Goal: Information Seeking & Learning: Learn about a topic

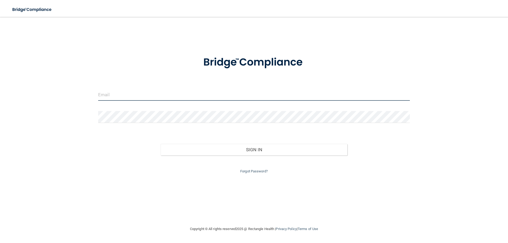
click at [153, 99] on input "email" at bounding box center [254, 95] width 312 height 12
type input "[EMAIL_ADDRESS][DOMAIN_NAME]"
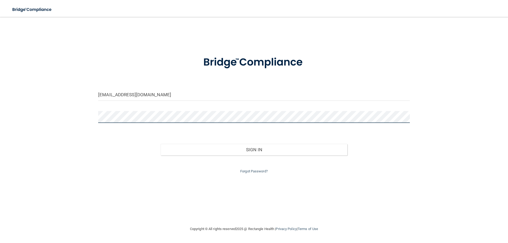
click at [161, 144] on button "Sign In" at bounding box center [254, 150] width 187 height 12
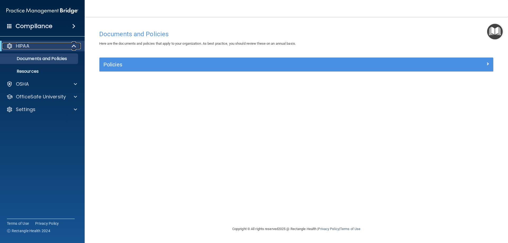
click at [34, 47] on div "HIPAA" at bounding box center [34, 46] width 65 height 6
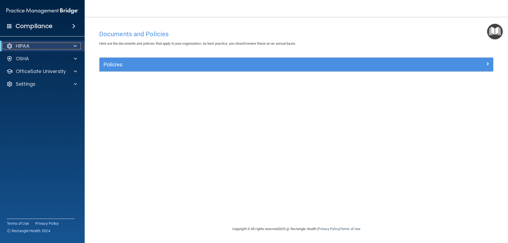
click at [34, 47] on div "HIPAA" at bounding box center [34, 46] width 65 height 6
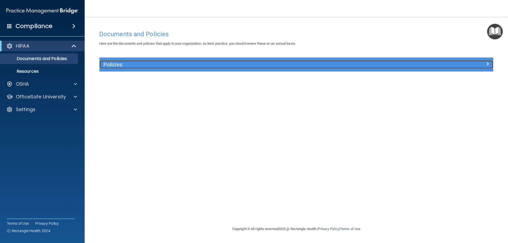
click at [465, 64] on div at bounding box center [444, 63] width 99 height 6
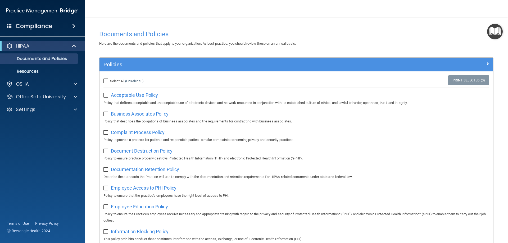
click at [111, 97] on span "Acceptable Use Policy" at bounding box center [134, 95] width 47 height 6
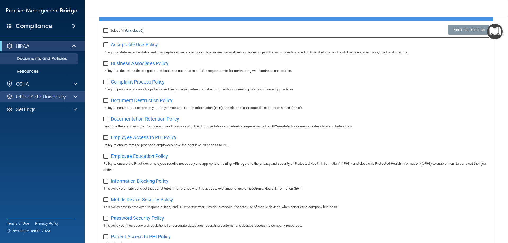
scroll to position [50, 0]
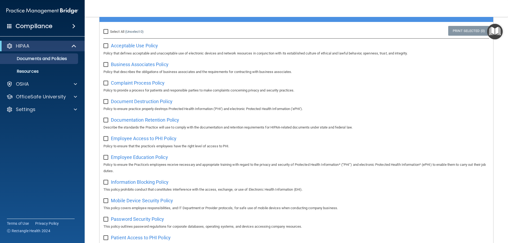
click at [106, 45] on input "checkbox" at bounding box center [107, 46] width 6 height 4
checkbox input "true"
click at [106, 64] on input "checkbox" at bounding box center [107, 65] width 6 height 4
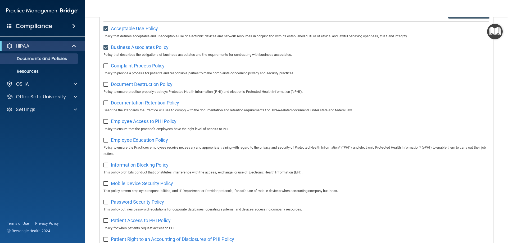
scroll to position [76, 0]
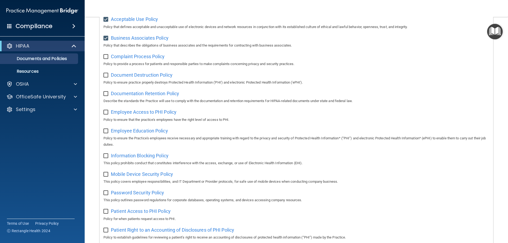
click at [105, 37] on input "checkbox" at bounding box center [107, 38] width 6 height 4
checkbox input "false"
click at [106, 19] on input "checkbox" at bounding box center [107, 19] width 6 height 4
checkbox input "false"
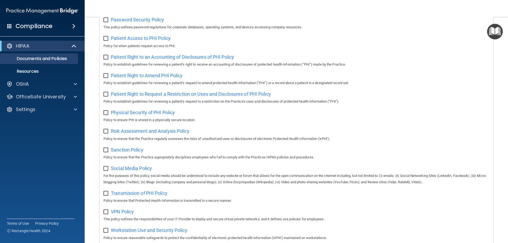
scroll to position [288, 0]
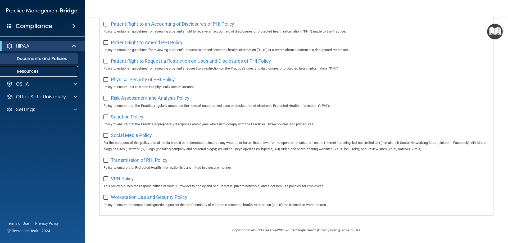
click at [29, 71] on p "Resources" at bounding box center [39, 71] width 72 height 5
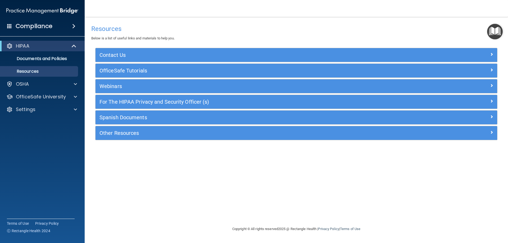
click at [72, 24] on div "Compliance" at bounding box center [42, 26] width 85 height 12
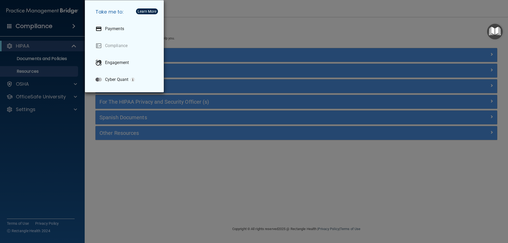
click at [11, 24] on div "Take me to: Payments Compliance Engagement Cyber Quant" at bounding box center [254, 121] width 508 height 243
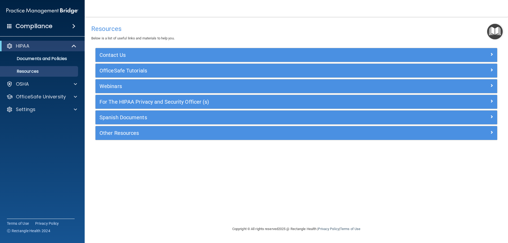
click at [8, 26] on span at bounding box center [9, 26] width 5 height 5
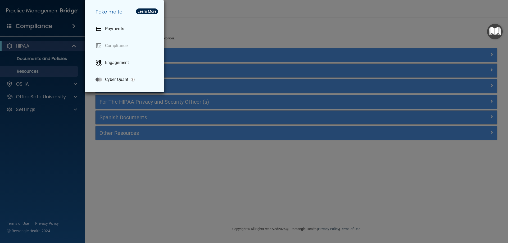
click at [38, 29] on div "Take me to: Payments Compliance Engagement Cyber Quant" at bounding box center [254, 121] width 508 height 243
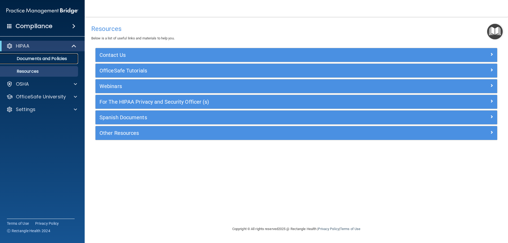
click at [70, 57] on p "Documents and Policies" at bounding box center [39, 58] width 72 height 5
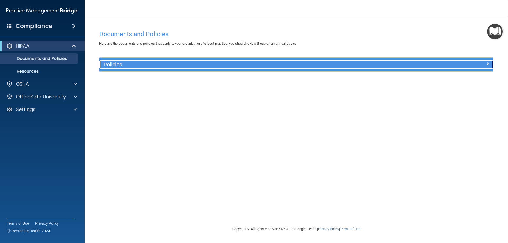
click at [321, 66] on h5 "Policies" at bounding box center [248, 65] width 288 height 6
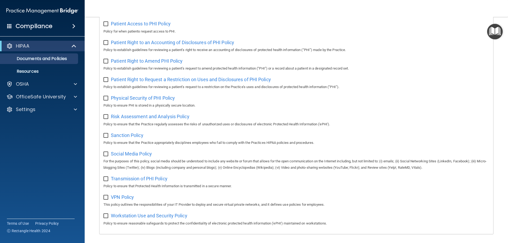
scroll to position [288, 0]
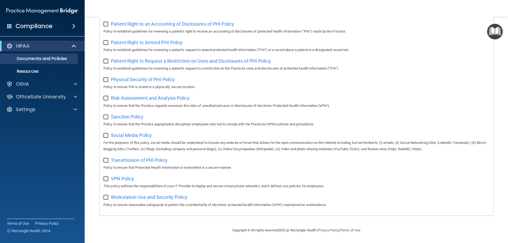
click at [127, 20] on div "Patient Right to an Accounting of Disclosures of PHI Policy Policy to establish…" at bounding box center [297, 27] width 386 height 15
click at [127, 21] on span "Patient Right to an Accounting of Disclosures of PHI Policy" at bounding box center [172, 24] width 123 height 6
click at [27, 83] on p "OSHA" at bounding box center [22, 84] width 13 height 6
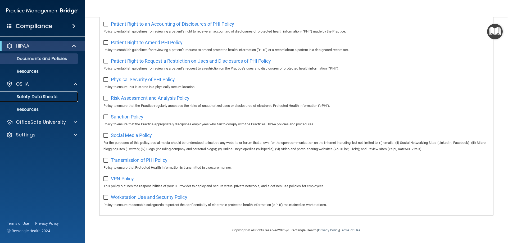
click at [28, 98] on p "Safety Data Sheets" at bounding box center [39, 96] width 72 height 5
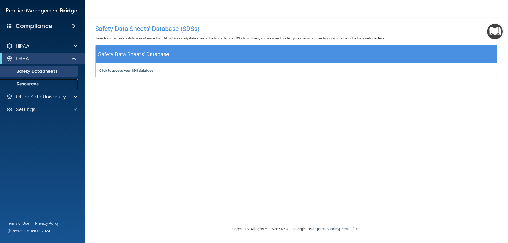
click at [35, 81] on link "Resources" at bounding box center [36, 84] width 83 height 11
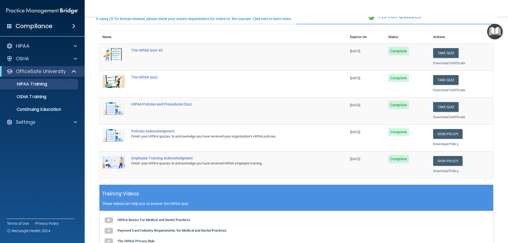
scroll to position [23, 0]
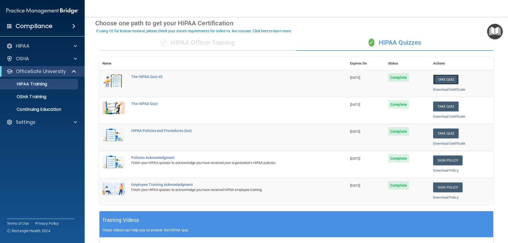
click at [440, 81] on button "Take Quiz" at bounding box center [446, 80] width 25 height 10
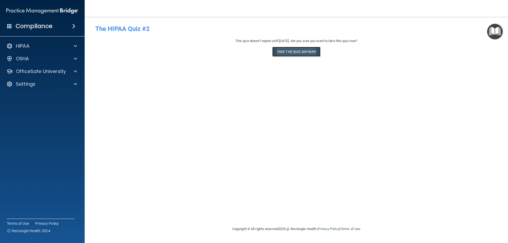
click at [295, 52] on button "Take the quiz anyway!" at bounding box center [297, 52] width 48 height 10
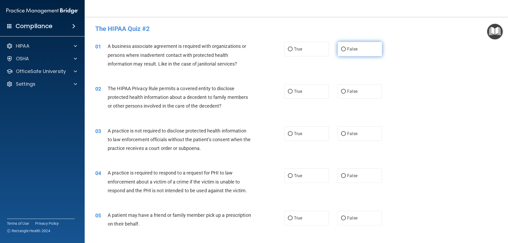
click at [341, 56] on label "False" at bounding box center [360, 49] width 44 height 15
click at [341, 51] on input "False" at bounding box center [343, 49] width 5 height 4
radio input "true"
click at [299, 94] on span "True" at bounding box center [298, 91] width 8 height 5
click at [293, 94] on input "True" at bounding box center [290, 92] width 5 height 4
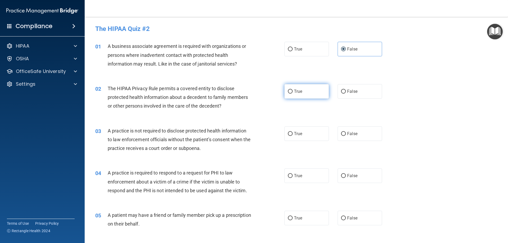
radio input "true"
click at [350, 130] on label "False" at bounding box center [360, 134] width 44 height 15
click at [346, 132] on input "False" at bounding box center [343, 134] width 5 height 4
radio input "true"
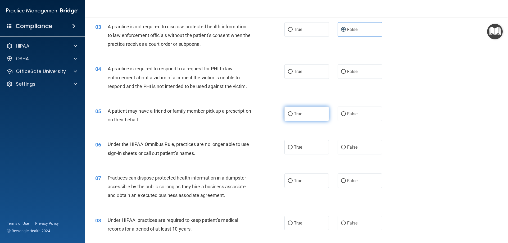
scroll to position [106, 0]
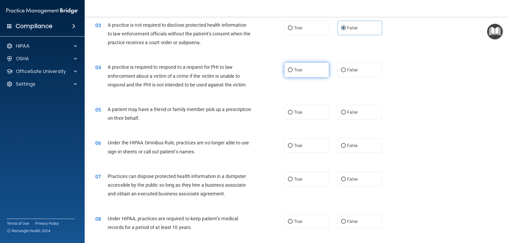
click at [293, 67] on label "True" at bounding box center [307, 70] width 44 height 15
click at [293, 68] on input "True" at bounding box center [290, 70] width 5 height 4
radio input "true"
click at [297, 113] on span "True" at bounding box center [298, 112] width 8 height 5
click at [293, 113] on input "True" at bounding box center [290, 113] width 5 height 4
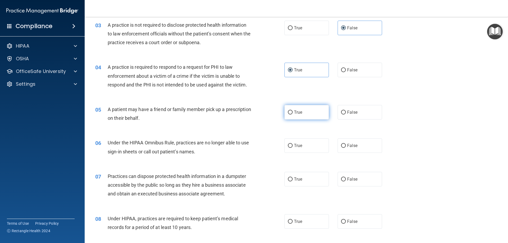
radio input "true"
click at [345, 145] on label "False" at bounding box center [360, 146] width 44 height 15
click at [345, 145] on input "False" at bounding box center [343, 146] width 5 height 4
radio input "true"
click at [299, 176] on label "True" at bounding box center [307, 179] width 44 height 15
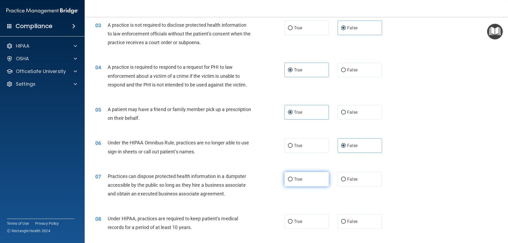
click at [293, 178] on input "True" at bounding box center [290, 180] width 5 height 4
radio input "true"
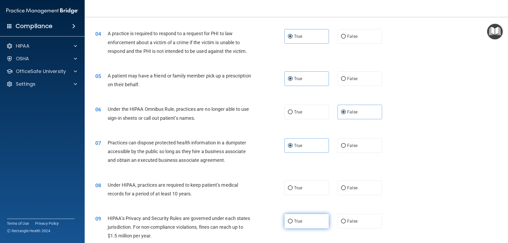
scroll to position [185, 0]
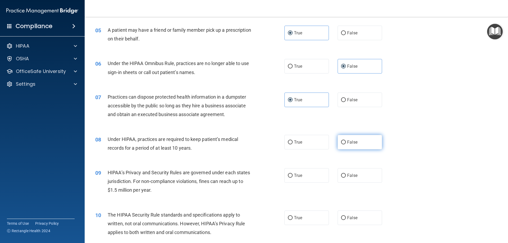
click at [338, 141] on label "False" at bounding box center [360, 142] width 44 height 15
click at [341, 141] on input "False" at bounding box center [343, 143] width 5 height 4
radio input "true"
click at [344, 170] on label "False" at bounding box center [360, 175] width 44 height 15
click at [344, 174] on input "False" at bounding box center [343, 176] width 5 height 4
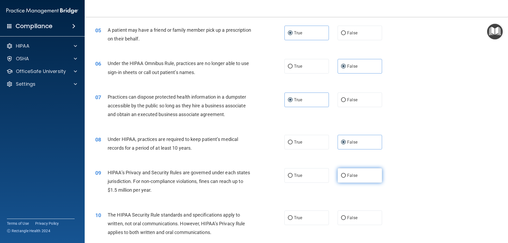
radio input "true"
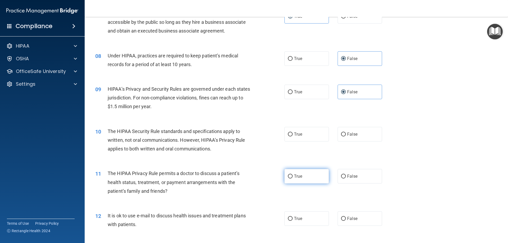
scroll to position [291, 0]
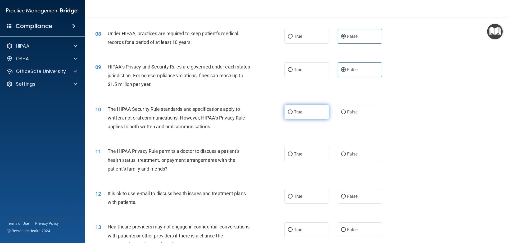
click at [298, 112] on span "True" at bounding box center [298, 112] width 8 height 5
click at [293, 112] on input "True" at bounding box center [290, 112] width 5 height 4
radio input "true"
click at [350, 155] on span "False" at bounding box center [352, 154] width 10 height 5
click at [346, 155] on input "False" at bounding box center [343, 155] width 5 height 4
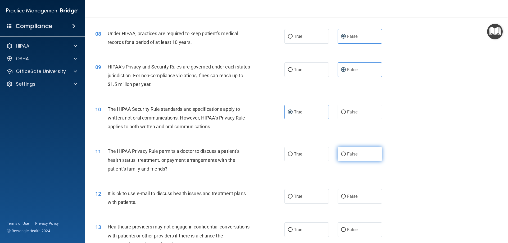
radio input "true"
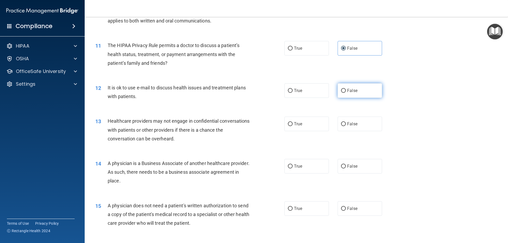
click at [348, 96] on label "False" at bounding box center [360, 90] width 44 height 15
click at [346, 93] on input "False" at bounding box center [343, 91] width 5 height 4
radio input "true"
click at [313, 124] on label "True" at bounding box center [307, 124] width 44 height 15
click at [293, 124] on input "True" at bounding box center [290, 124] width 5 height 4
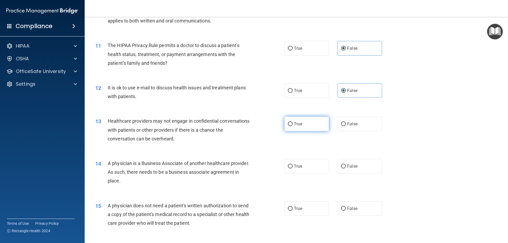
radio input "true"
click at [338, 166] on label "False" at bounding box center [360, 166] width 44 height 15
click at [341, 166] on input "False" at bounding box center [343, 167] width 5 height 4
radio input "true"
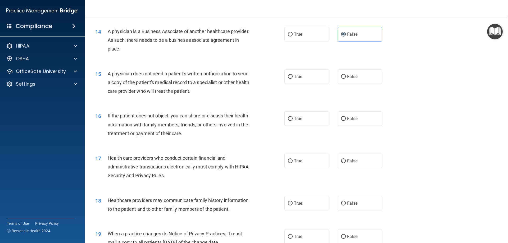
scroll to position [530, 0]
click at [345, 78] on label "False" at bounding box center [360, 76] width 44 height 15
click at [345, 78] on input "False" at bounding box center [343, 77] width 5 height 4
radio input "true"
click at [316, 115] on label "True" at bounding box center [307, 118] width 44 height 15
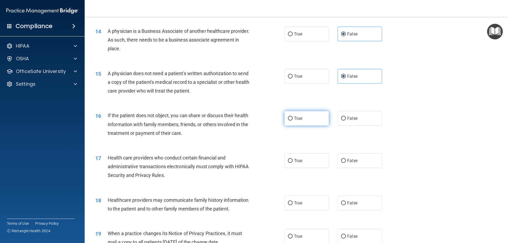
click at [293, 117] on input "True" at bounding box center [290, 119] width 5 height 4
radio input "true"
click at [345, 157] on label "False" at bounding box center [360, 161] width 44 height 15
click at [345, 159] on input "False" at bounding box center [343, 161] width 5 height 4
radio input "true"
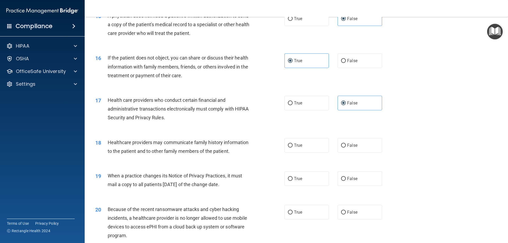
scroll to position [609, 0]
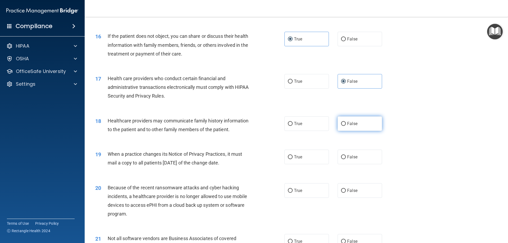
click at [345, 125] on label "False" at bounding box center [360, 124] width 44 height 15
click at [345, 125] on input "False" at bounding box center [343, 124] width 5 height 4
radio input "true"
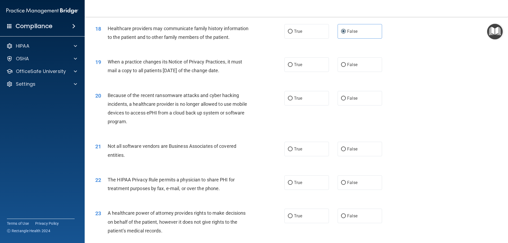
scroll to position [715, 0]
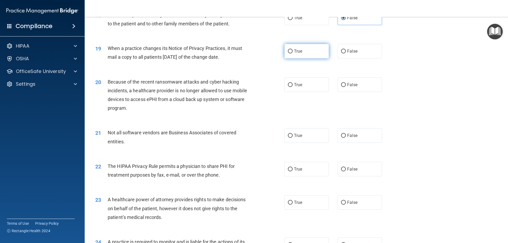
click at [299, 52] on span "True" at bounding box center [298, 51] width 8 height 5
click at [293, 52] on input "True" at bounding box center [290, 52] width 5 height 4
radio input "true"
click at [353, 88] on label "False" at bounding box center [360, 85] width 44 height 15
click at [346, 87] on input "False" at bounding box center [343, 85] width 5 height 4
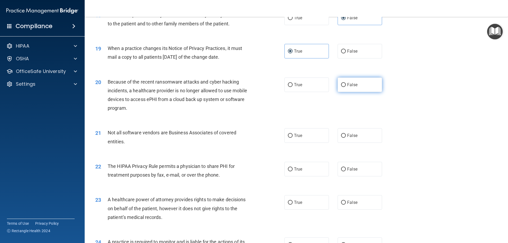
radio input "true"
click at [307, 135] on label "True" at bounding box center [307, 135] width 44 height 15
click at [293, 135] on input "True" at bounding box center [290, 136] width 5 height 4
radio input "true"
click at [343, 170] on input "False" at bounding box center [343, 170] width 5 height 4
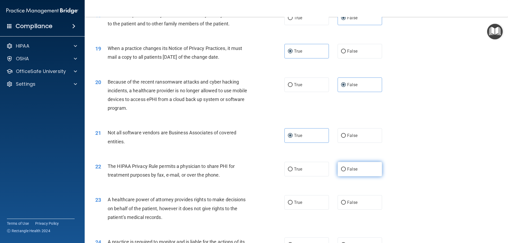
radio input "true"
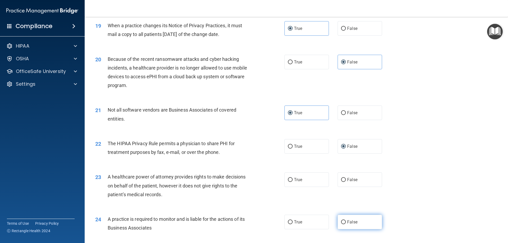
scroll to position [795, 0]
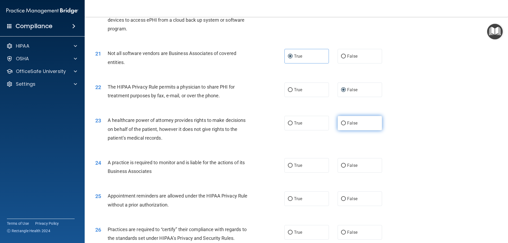
click at [343, 125] on input "False" at bounding box center [343, 124] width 5 height 4
radio input "true"
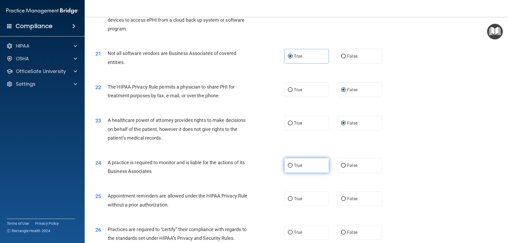
click at [302, 168] on label "True" at bounding box center [307, 165] width 44 height 15
click at [293, 168] on input "True" at bounding box center [290, 166] width 5 height 4
radio input "true"
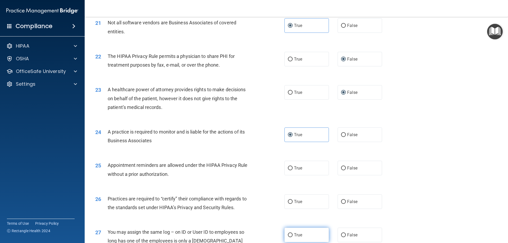
scroll to position [900, 0]
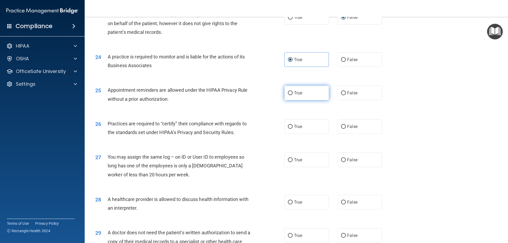
click at [304, 99] on label "True" at bounding box center [307, 93] width 44 height 15
click at [293, 95] on input "True" at bounding box center [290, 93] width 5 height 4
radio input "true"
click at [298, 130] on label "True" at bounding box center [307, 126] width 44 height 15
click at [293, 129] on input "True" at bounding box center [290, 127] width 5 height 4
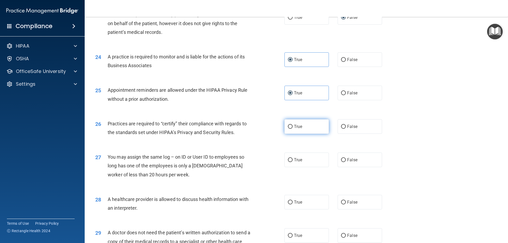
radio input "true"
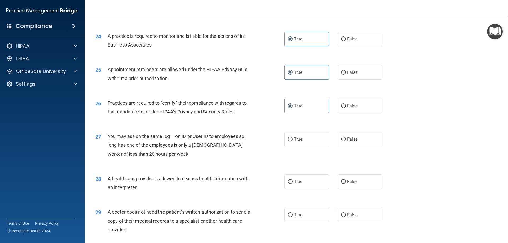
scroll to position [953, 0]
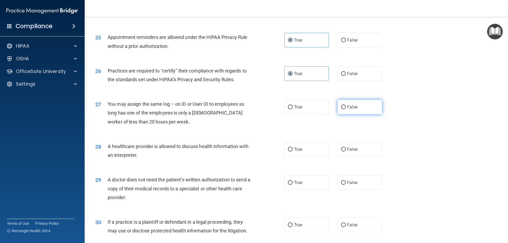
click at [347, 112] on label "False" at bounding box center [360, 107] width 44 height 15
click at [346, 109] on input "False" at bounding box center [343, 107] width 5 height 4
radio input "true"
click at [351, 151] on span "False" at bounding box center [352, 149] width 10 height 5
click at [346, 151] on input "False" at bounding box center [343, 150] width 5 height 4
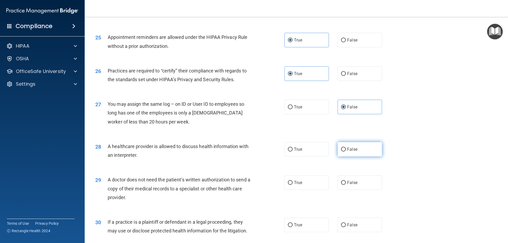
radio input "true"
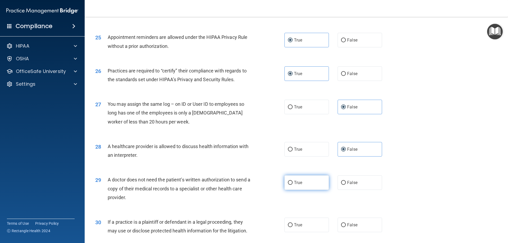
click at [306, 183] on label "True" at bounding box center [307, 183] width 44 height 15
click at [293, 183] on input "True" at bounding box center [290, 183] width 5 height 4
radio input "true"
click at [347, 221] on label "False" at bounding box center [360, 225] width 44 height 15
click at [346, 224] on input "False" at bounding box center [343, 226] width 5 height 4
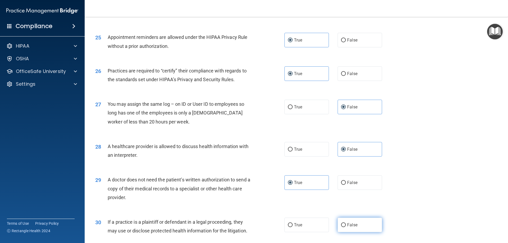
radio input "true"
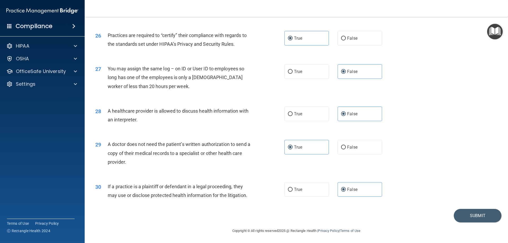
scroll to position [989, 0]
click at [467, 215] on button "Submit" at bounding box center [478, 216] width 48 height 14
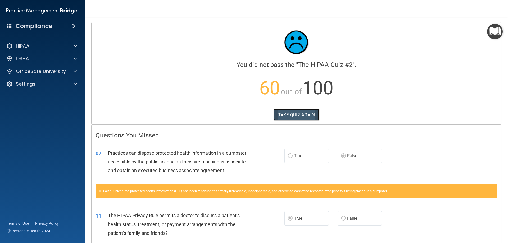
click at [285, 114] on button "TAKE QUIZ AGAIN" at bounding box center [297, 115] width 46 height 12
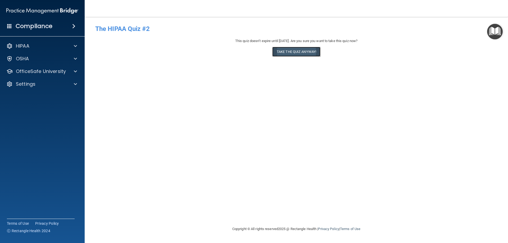
click at [291, 52] on button "Take the quiz anyway!" at bounding box center [297, 52] width 48 height 10
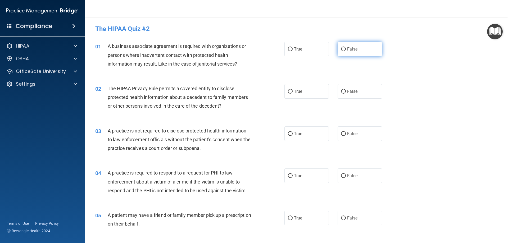
click at [347, 50] on span "False" at bounding box center [352, 49] width 10 height 5
click at [346, 50] on input "False" at bounding box center [343, 49] width 5 height 4
radio input "true"
click at [302, 94] on label "True" at bounding box center [307, 91] width 44 height 15
click at [293, 94] on input "True" at bounding box center [290, 92] width 5 height 4
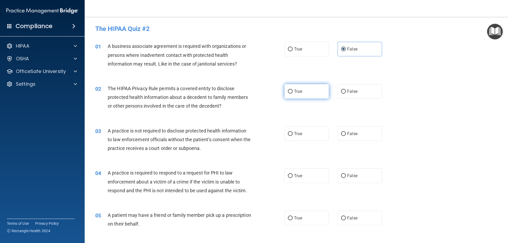
radio input "true"
click at [365, 133] on label "False" at bounding box center [360, 134] width 44 height 15
click at [346, 133] on input "False" at bounding box center [343, 134] width 5 height 4
radio input "true"
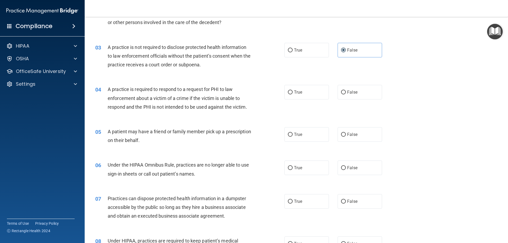
scroll to position [106, 0]
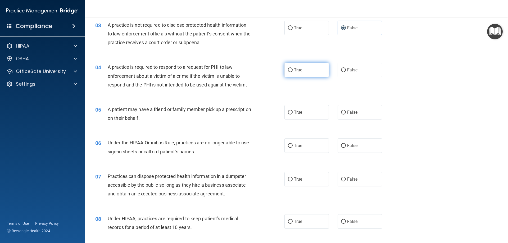
click at [299, 71] on span "True" at bounding box center [298, 70] width 8 height 5
click at [293, 71] on input "True" at bounding box center [290, 70] width 5 height 4
radio input "true"
click at [301, 113] on span "True" at bounding box center [298, 112] width 8 height 5
click at [293, 113] on input "True" at bounding box center [290, 113] width 5 height 4
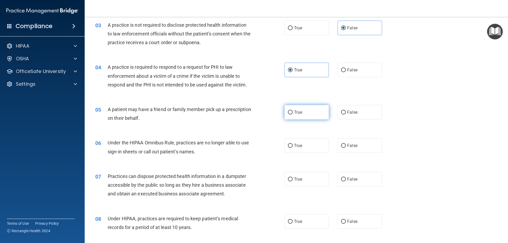
radio input "true"
click at [347, 146] on span "False" at bounding box center [352, 145] width 10 height 5
click at [346, 146] on input "False" at bounding box center [343, 146] width 5 height 4
radio input "true"
click at [345, 177] on label "False" at bounding box center [360, 179] width 44 height 15
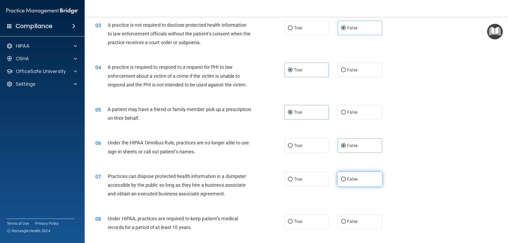
click at [345, 178] on input "False" at bounding box center [343, 180] width 5 height 4
radio input "true"
click at [347, 217] on label "False" at bounding box center [360, 222] width 44 height 15
click at [346, 220] on input "False" at bounding box center [343, 222] width 5 height 4
radio input "true"
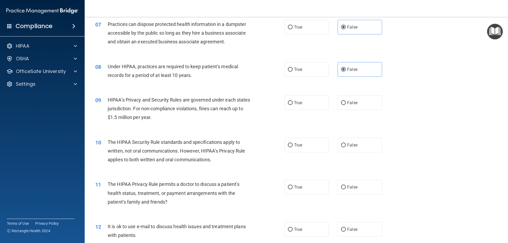
scroll to position [265, 0]
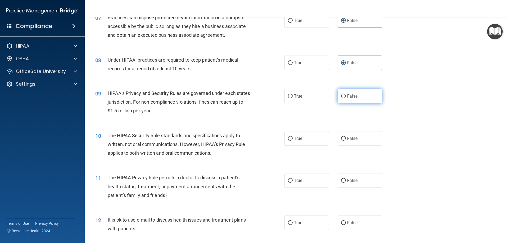
click at [341, 97] on input "False" at bounding box center [343, 97] width 5 height 4
radio input "true"
click at [294, 139] on span "True" at bounding box center [298, 138] width 8 height 5
click at [293, 139] on input "True" at bounding box center [290, 139] width 5 height 4
radio input "true"
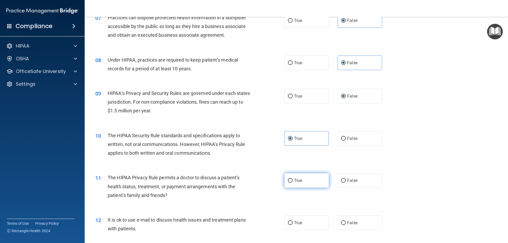
click at [313, 180] on label "True" at bounding box center [307, 180] width 44 height 15
click at [293, 180] on input "True" at bounding box center [290, 181] width 5 height 4
radio input "true"
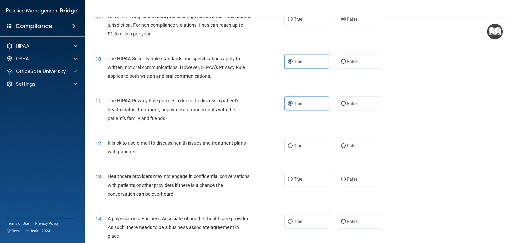
scroll to position [344, 0]
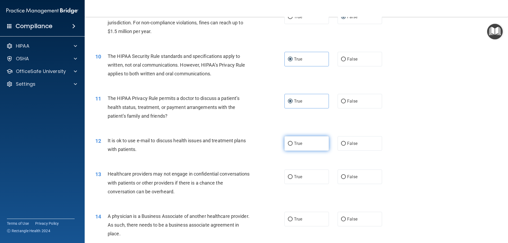
click at [306, 150] on label "True" at bounding box center [307, 143] width 44 height 15
click at [293, 146] on input "True" at bounding box center [290, 144] width 5 height 4
radio input "true"
click at [344, 168] on div "13 Healthcare providers may not engage in confidential conversations with patie…" at bounding box center [296, 184] width 410 height 42
click at [344, 173] on label "False" at bounding box center [360, 177] width 44 height 15
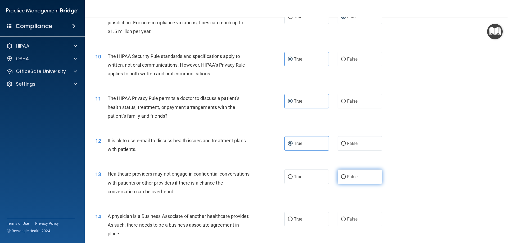
click at [344, 175] on input "False" at bounding box center [343, 177] width 5 height 4
radio input "true"
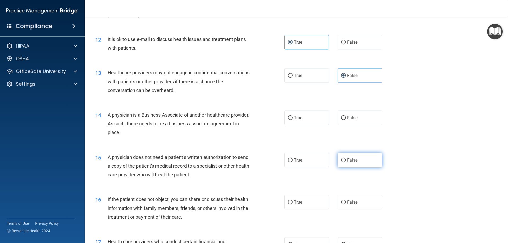
scroll to position [450, 0]
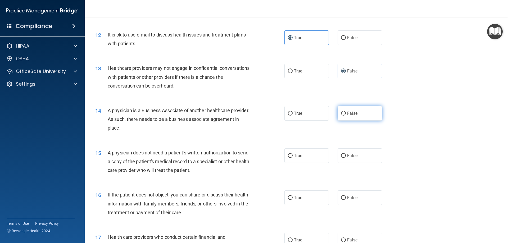
click at [347, 115] on span "False" at bounding box center [352, 113] width 10 height 5
click at [346, 115] on input "False" at bounding box center [343, 114] width 5 height 4
radio input "true"
click at [309, 162] on label "True" at bounding box center [307, 156] width 44 height 15
click at [293, 158] on input "True" at bounding box center [290, 156] width 5 height 4
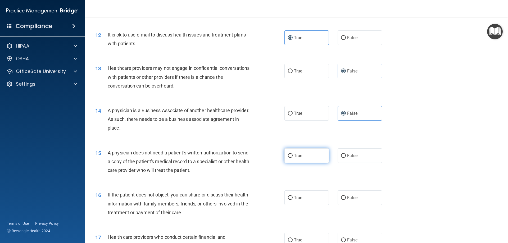
radio input "true"
click at [288, 200] on input "True" at bounding box center [290, 198] width 5 height 4
radio input "true"
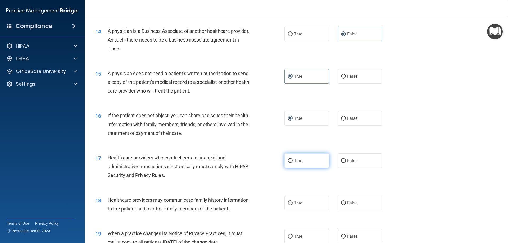
click at [292, 161] on label "True" at bounding box center [307, 161] width 44 height 15
click at [292, 161] on input "True" at bounding box center [290, 161] width 5 height 4
radio input "true"
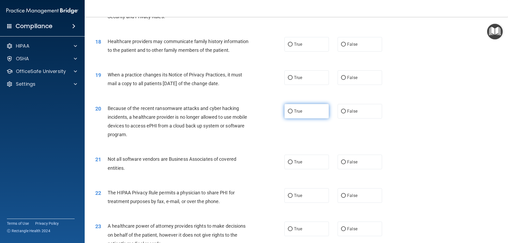
scroll to position [662, 0]
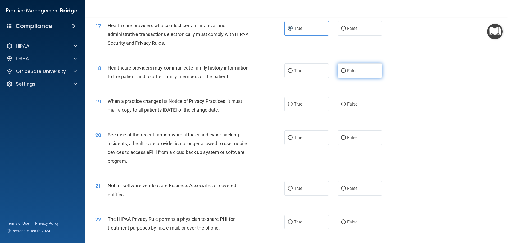
click at [345, 71] on label "False" at bounding box center [360, 71] width 44 height 15
click at [345, 71] on input "False" at bounding box center [343, 71] width 5 height 4
radio input "true"
click at [338, 103] on label "False" at bounding box center [360, 104] width 44 height 15
click at [341, 103] on input "False" at bounding box center [343, 104] width 5 height 4
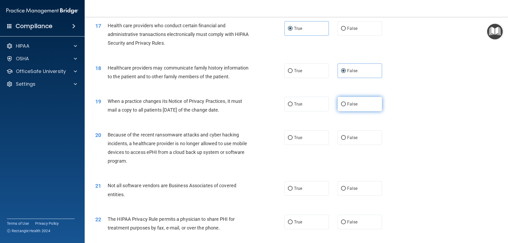
radio input "true"
click at [341, 135] on label "False" at bounding box center [360, 138] width 44 height 15
click at [341, 136] on input "False" at bounding box center [343, 138] width 5 height 4
radio input "true"
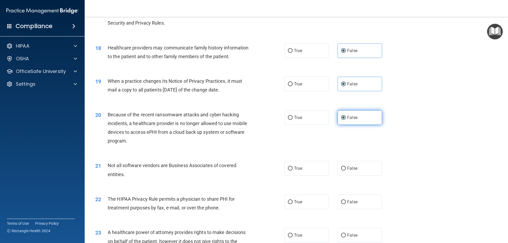
scroll to position [742, 0]
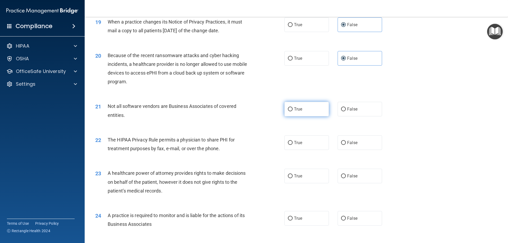
click at [315, 111] on label "True" at bounding box center [307, 109] width 44 height 15
click at [293, 111] on input "True" at bounding box center [290, 110] width 5 height 4
radio input "true"
click at [308, 137] on label "True" at bounding box center [307, 143] width 44 height 15
click at [293, 141] on input "True" at bounding box center [290, 143] width 5 height 4
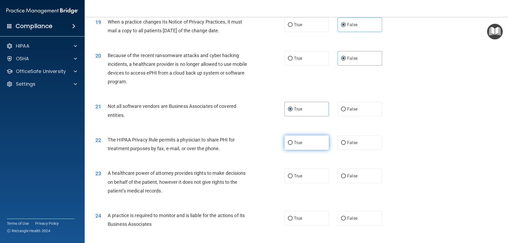
radio input "true"
click at [345, 169] on div "23 A healthcare power of attorney provides rights to make decisions on behalf o…" at bounding box center [296, 183] width 410 height 42
click at [344, 176] on label "False" at bounding box center [360, 176] width 44 height 15
click at [344, 176] on input "False" at bounding box center [343, 177] width 5 height 4
radio input "true"
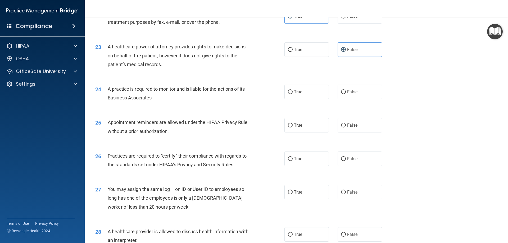
scroll to position [874, 0]
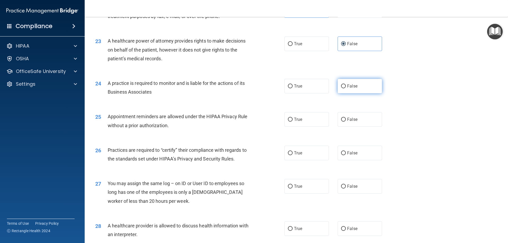
click at [345, 90] on label "False" at bounding box center [360, 86] width 44 height 15
click at [345, 88] on input "False" at bounding box center [343, 86] width 5 height 4
radio input "true"
click at [311, 118] on label "True" at bounding box center [307, 119] width 44 height 15
click at [293, 118] on input "True" at bounding box center [290, 120] width 5 height 4
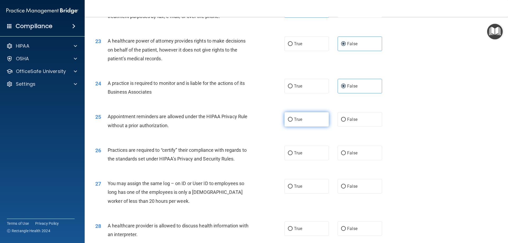
radio input "true"
click at [344, 152] on label "False" at bounding box center [360, 153] width 44 height 15
click at [344, 152] on input "False" at bounding box center [343, 153] width 5 height 4
radio input "true"
click at [348, 187] on span "False" at bounding box center [352, 186] width 10 height 5
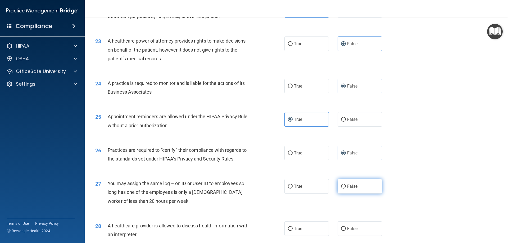
click at [346, 187] on input "False" at bounding box center [343, 187] width 5 height 4
radio input "true"
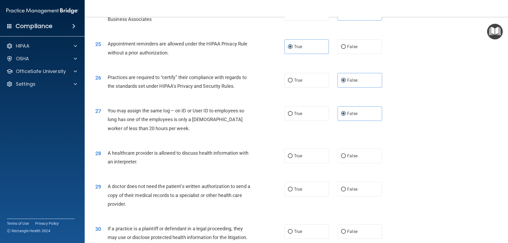
scroll to position [953, 0]
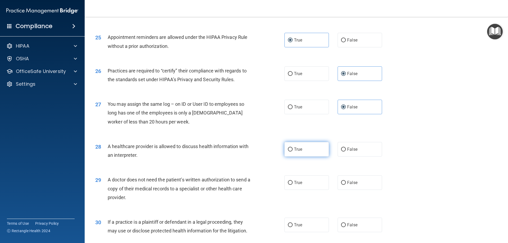
click at [301, 148] on label "True" at bounding box center [307, 149] width 44 height 15
click at [293, 148] on input "True" at bounding box center [290, 150] width 5 height 4
radio input "true"
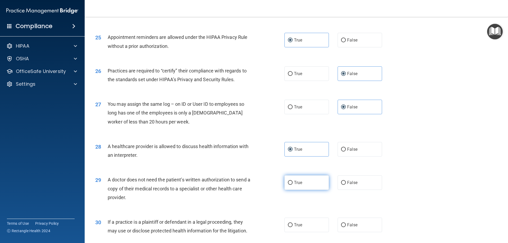
click at [319, 182] on label "True" at bounding box center [307, 183] width 44 height 15
click at [293, 182] on input "True" at bounding box center [290, 183] width 5 height 4
radio input "true"
click at [294, 225] on span "True" at bounding box center [298, 225] width 8 height 5
click at [292, 225] on input "True" at bounding box center [290, 226] width 5 height 4
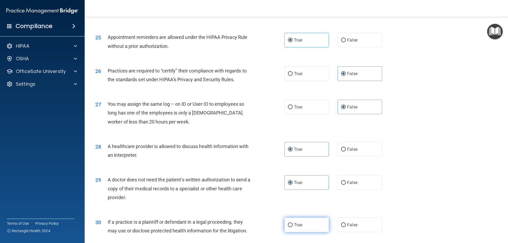
radio input "true"
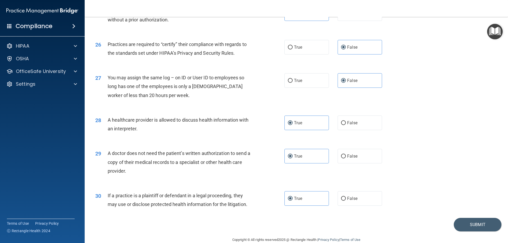
scroll to position [989, 0]
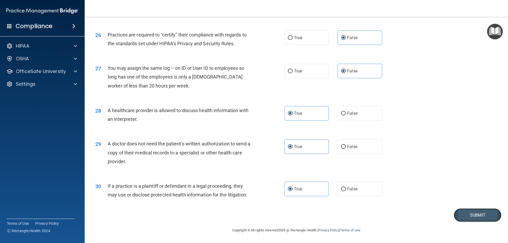
click at [468, 217] on button "Submit" at bounding box center [478, 216] width 48 height 14
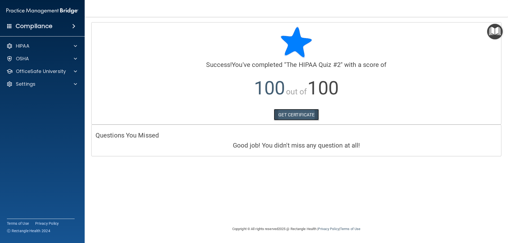
click at [295, 118] on link "GET CERTIFICATE" at bounding box center [296, 115] width 45 height 12
click at [30, 72] on p "OfficeSafe University" at bounding box center [41, 71] width 50 height 6
click at [37, 83] on p "HIPAA Training" at bounding box center [25, 84] width 44 height 5
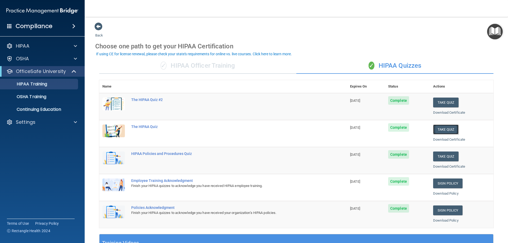
click at [445, 128] on button "Take Quiz" at bounding box center [446, 130] width 25 height 10
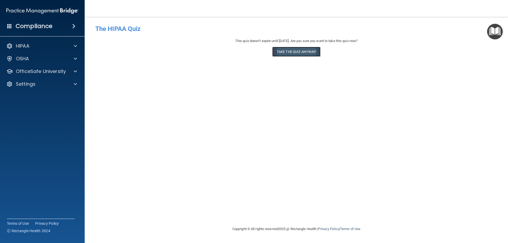
click at [301, 54] on button "Take the quiz anyway!" at bounding box center [297, 52] width 48 height 10
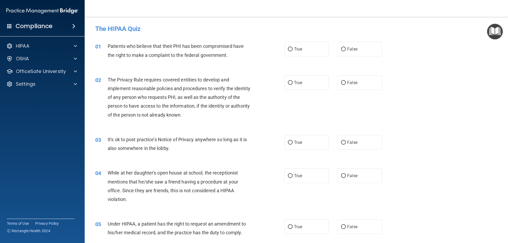
click at [301, 54] on label "True" at bounding box center [307, 49] width 44 height 15
click at [293, 51] on input "True" at bounding box center [290, 49] width 5 height 4
radio input "true"
click at [301, 83] on label "True" at bounding box center [307, 82] width 44 height 15
click at [293, 83] on input "True" at bounding box center [290, 83] width 5 height 4
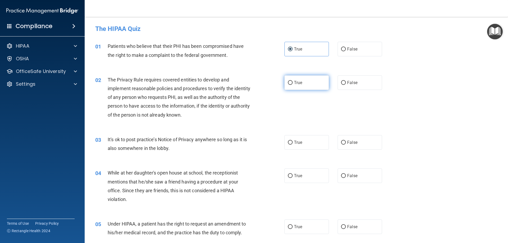
radio input "true"
click at [351, 143] on span "False" at bounding box center [352, 142] width 10 height 5
click at [346, 143] on input "False" at bounding box center [343, 143] width 5 height 4
radio input "true"
click at [343, 177] on input "False" at bounding box center [343, 176] width 5 height 4
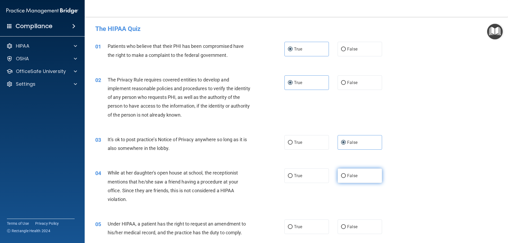
radio input "true"
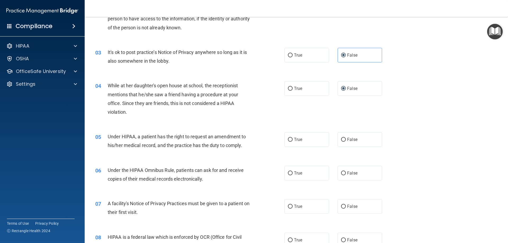
scroll to position [106, 0]
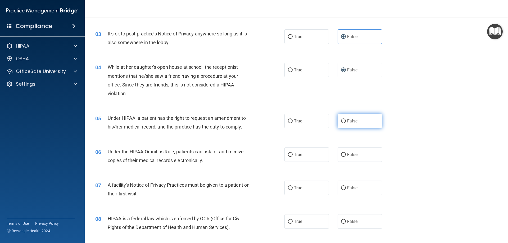
click at [349, 122] on span "False" at bounding box center [352, 121] width 10 height 5
click at [346, 122] on input "False" at bounding box center [343, 121] width 5 height 4
radio input "true"
click at [317, 151] on label "True" at bounding box center [307, 155] width 44 height 15
click at [293, 153] on input "True" at bounding box center [290, 155] width 5 height 4
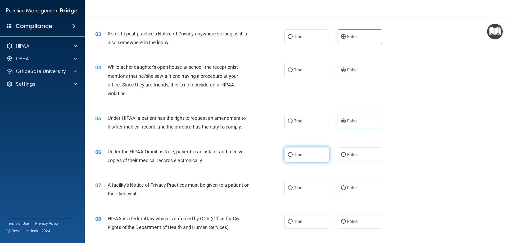
radio input "true"
click at [311, 155] on label "True" at bounding box center [307, 155] width 44 height 15
click at [293, 155] on input "True" at bounding box center [290, 155] width 5 height 4
click at [300, 189] on span "True" at bounding box center [298, 188] width 8 height 5
click at [293, 189] on input "True" at bounding box center [290, 188] width 5 height 4
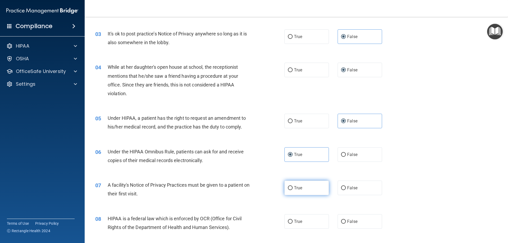
radio input "true"
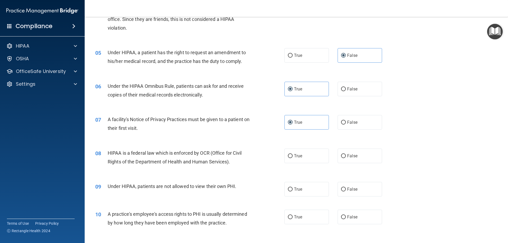
scroll to position [185, 0]
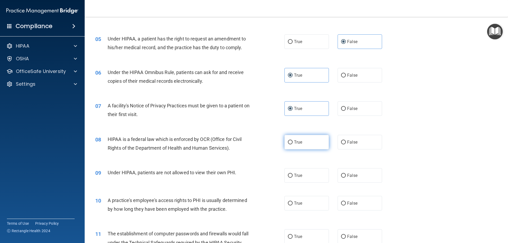
click at [296, 145] on label "True" at bounding box center [307, 142] width 44 height 15
click at [293, 145] on input "True" at bounding box center [290, 143] width 5 height 4
radio input "true"
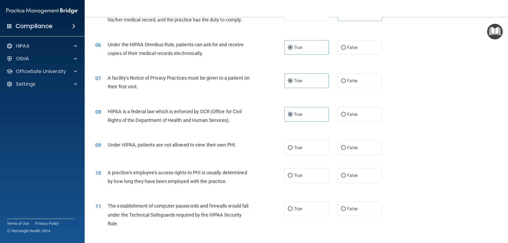
scroll to position [238, 0]
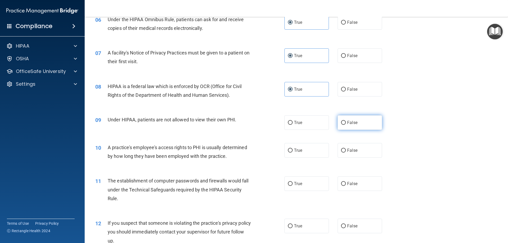
click at [347, 124] on span "False" at bounding box center [352, 122] width 10 height 5
click at [346, 124] on input "False" at bounding box center [343, 123] width 5 height 4
radio input "true"
click at [354, 149] on span "False" at bounding box center [352, 150] width 10 height 5
click at [346, 149] on input "False" at bounding box center [343, 151] width 5 height 4
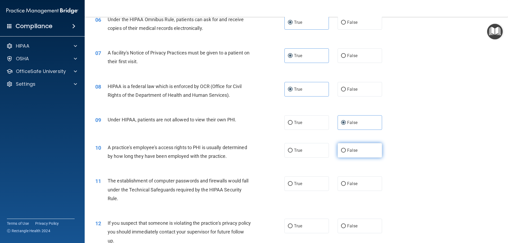
radio input "true"
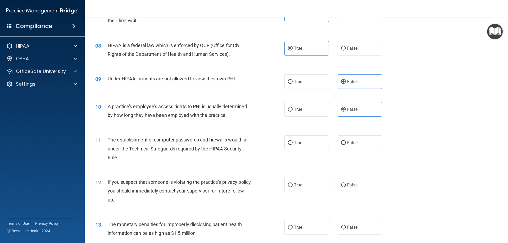
scroll to position [291, 0]
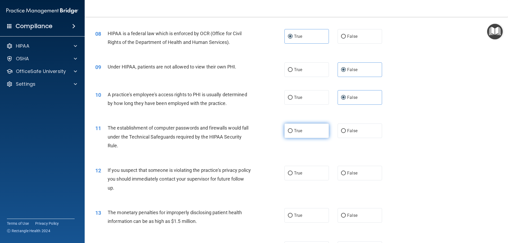
click at [294, 131] on span "True" at bounding box center [298, 130] width 8 height 5
click at [293, 131] on input "True" at bounding box center [290, 131] width 5 height 4
radio input "true"
click at [293, 168] on label "True" at bounding box center [307, 173] width 44 height 15
click at [293, 172] on input "True" at bounding box center [290, 174] width 5 height 4
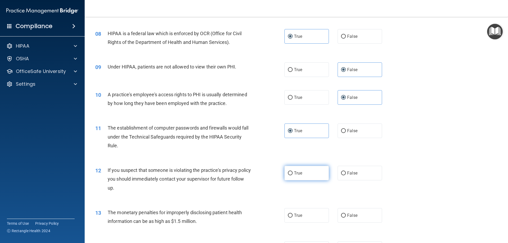
radio input "true"
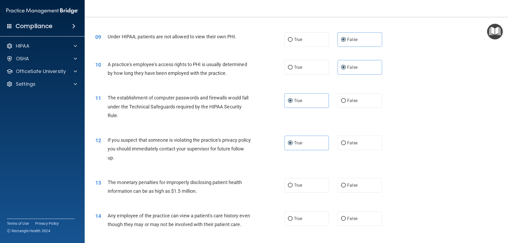
scroll to position [397, 0]
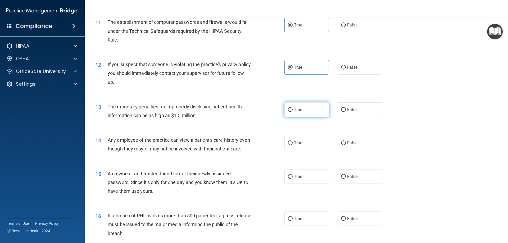
click at [301, 110] on label "True" at bounding box center [307, 109] width 44 height 15
click at [293, 110] on input "True" at bounding box center [290, 110] width 5 height 4
radio input "true"
click at [347, 141] on span "False" at bounding box center [352, 143] width 10 height 5
click at [346, 141] on input "False" at bounding box center [343, 143] width 5 height 4
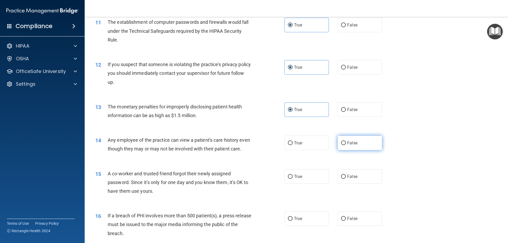
radio input "true"
click at [347, 180] on label "False" at bounding box center [360, 176] width 44 height 15
click at [346, 179] on input "False" at bounding box center [343, 177] width 5 height 4
radio input "true"
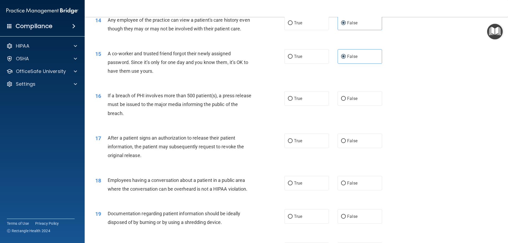
scroll to position [530, 0]
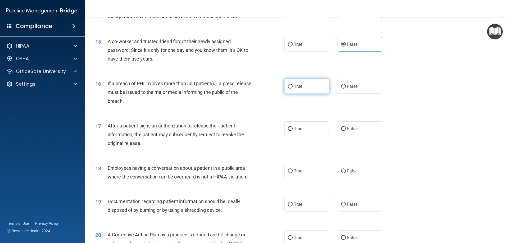
click at [292, 94] on label "True" at bounding box center [307, 86] width 44 height 15
click at [292, 89] on input "True" at bounding box center [290, 87] width 5 height 4
radio input "true"
click at [296, 132] on label "True" at bounding box center [307, 129] width 44 height 15
click at [293, 131] on input "True" at bounding box center [290, 129] width 5 height 4
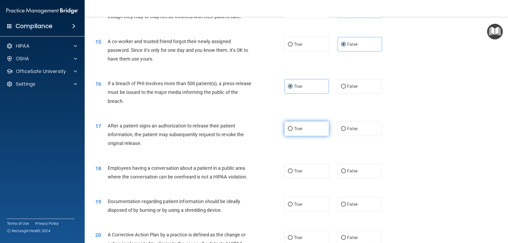
radio input "true"
click at [351, 174] on span "False" at bounding box center [352, 171] width 10 height 5
click at [346, 173] on input "False" at bounding box center [343, 171] width 5 height 4
radio input "true"
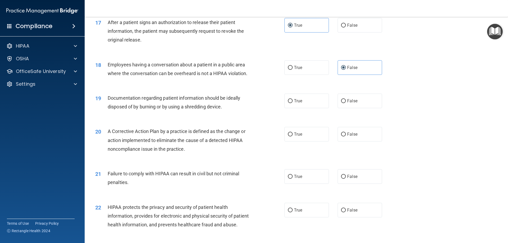
scroll to position [636, 0]
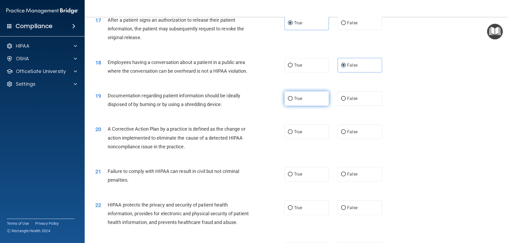
click at [298, 106] on label "True" at bounding box center [307, 98] width 44 height 15
click at [293, 101] on input "True" at bounding box center [290, 99] width 5 height 4
radio input "true"
click at [296, 135] on span "True" at bounding box center [298, 132] width 8 height 5
click at [293, 134] on input "True" at bounding box center [290, 132] width 5 height 4
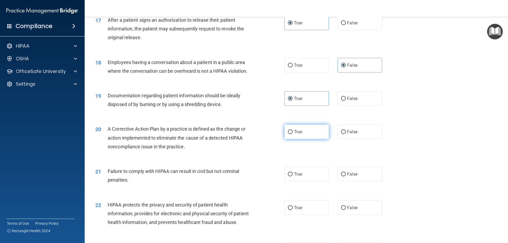
radio input "true"
click at [356, 182] on label "False" at bounding box center [360, 174] width 44 height 15
click at [346, 177] on input "False" at bounding box center [343, 175] width 5 height 4
radio input "true"
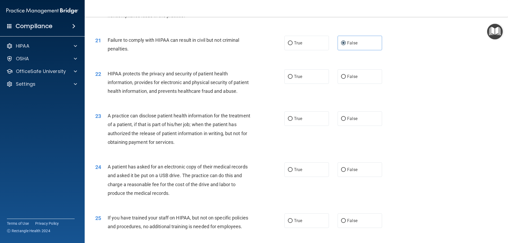
scroll to position [768, 0]
click at [301, 83] on label "True" at bounding box center [307, 75] width 44 height 15
click at [293, 78] on input "True" at bounding box center [290, 76] width 5 height 4
radio input "true"
click at [347, 125] on label "False" at bounding box center [360, 117] width 44 height 15
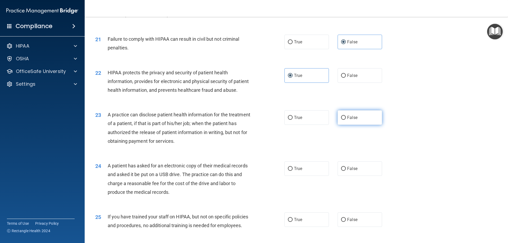
click at [346, 120] on input "False" at bounding box center [343, 118] width 5 height 4
radio input "true"
click at [298, 176] on label "True" at bounding box center [307, 169] width 44 height 15
click at [293, 171] on input "True" at bounding box center [290, 169] width 5 height 4
radio input "true"
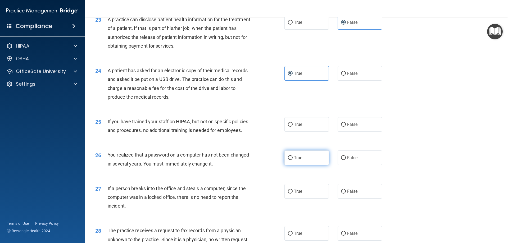
scroll to position [874, 0]
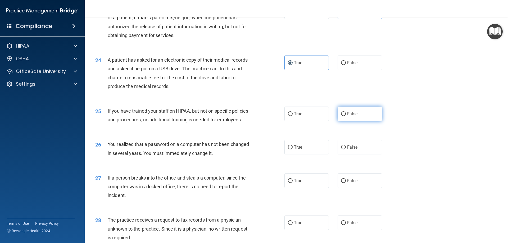
click at [343, 116] on input "False" at bounding box center [343, 114] width 5 height 4
radio input "true"
click at [305, 155] on label "True" at bounding box center [307, 147] width 44 height 15
click at [293, 150] on input "True" at bounding box center [290, 148] width 5 height 4
radio input "true"
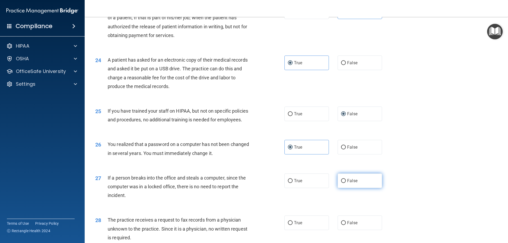
click at [341, 183] on input "False" at bounding box center [343, 181] width 5 height 4
radio input "true"
click at [313, 188] on label "True" at bounding box center [307, 181] width 44 height 15
click at [293, 183] on input "True" at bounding box center [290, 181] width 5 height 4
radio input "true"
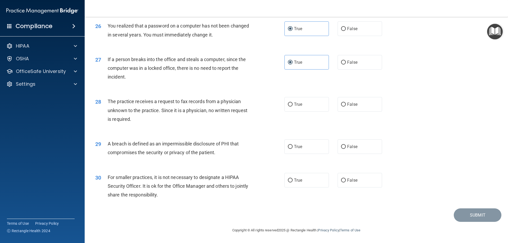
scroll to position [1010, 0]
click at [341, 62] on input "False" at bounding box center [343, 63] width 5 height 4
radio input "true"
radio input "false"
click at [351, 106] on span "False" at bounding box center [352, 104] width 10 height 5
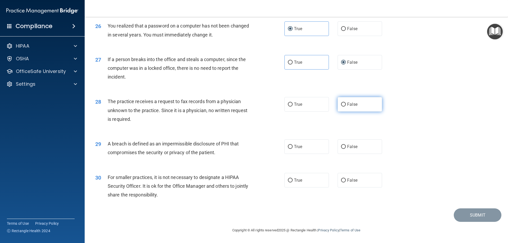
click at [346, 106] on input "False" at bounding box center [343, 105] width 5 height 4
radio input "true"
click at [294, 146] on span "True" at bounding box center [298, 146] width 8 height 5
click at [293, 146] on input "True" at bounding box center [290, 147] width 5 height 4
radio input "true"
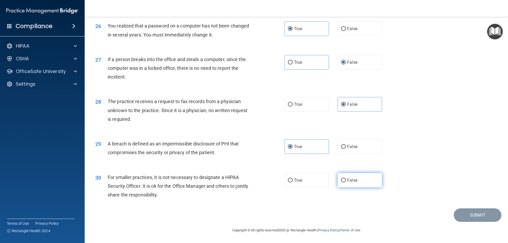
click at [341, 183] on input "False" at bounding box center [343, 181] width 5 height 4
radio input "true"
click at [459, 213] on button "Submit" at bounding box center [478, 216] width 48 height 14
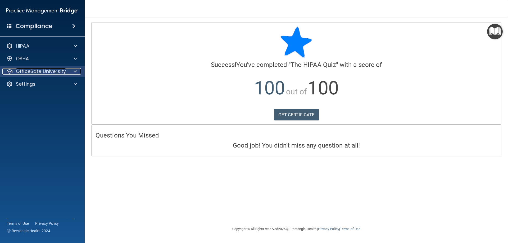
click at [23, 72] on p "OfficeSafe University" at bounding box center [41, 71] width 50 height 6
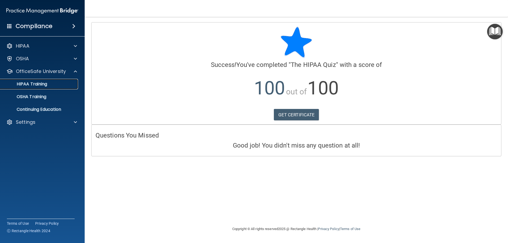
click at [38, 85] on p "HIPAA Training" at bounding box center [25, 84] width 44 height 5
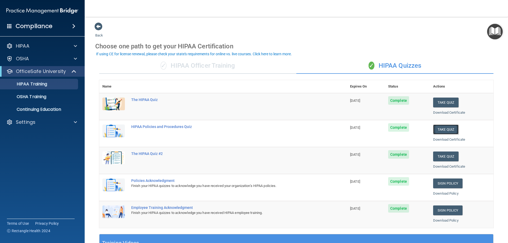
click at [440, 131] on button "Take Quiz" at bounding box center [446, 130] width 25 height 10
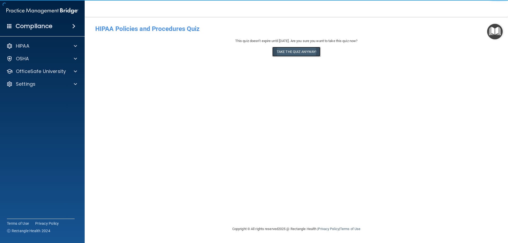
click at [297, 55] on button "Take the quiz anyway!" at bounding box center [297, 52] width 48 height 10
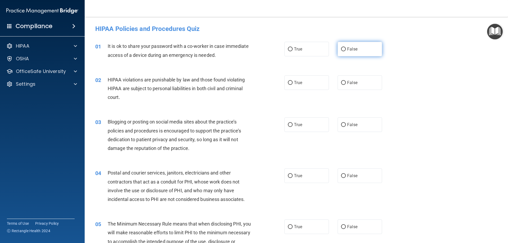
click at [345, 52] on label "False" at bounding box center [360, 49] width 44 height 15
click at [345, 51] on input "False" at bounding box center [343, 49] width 5 height 4
radio input "true"
click at [311, 79] on label "True" at bounding box center [307, 82] width 44 height 15
click at [293, 81] on input "True" at bounding box center [290, 83] width 5 height 4
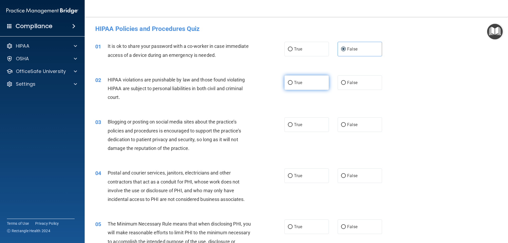
radio input "true"
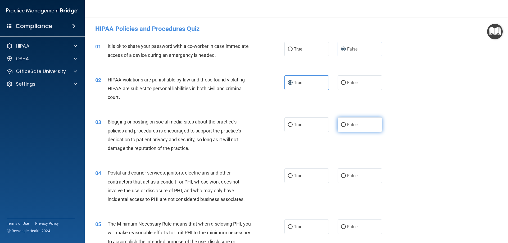
click at [348, 123] on span "False" at bounding box center [352, 124] width 10 height 5
click at [346, 123] on input "False" at bounding box center [343, 125] width 5 height 4
radio input "true"
click at [293, 172] on label "True" at bounding box center [307, 176] width 44 height 15
click at [293, 174] on input "True" at bounding box center [290, 176] width 5 height 4
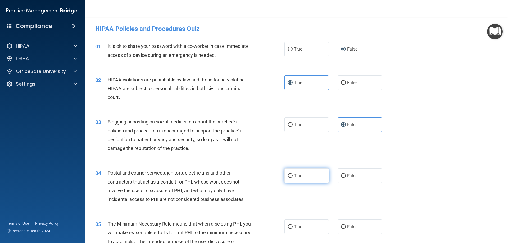
radio input "true"
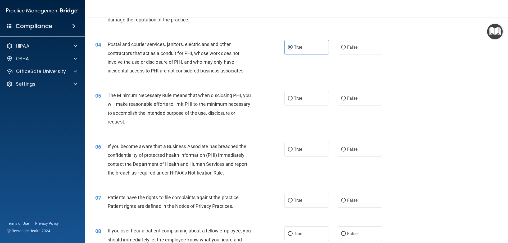
scroll to position [132, 0]
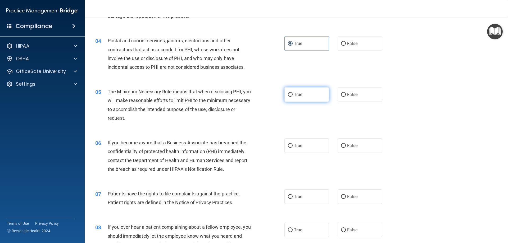
click at [291, 95] on input "True" at bounding box center [290, 95] width 5 height 4
radio input "true"
click at [350, 146] on span "False" at bounding box center [352, 145] width 10 height 5
click at [346, 146] on input "False" at bounding box center [343, 146] width 5 height 4
radio input "true"
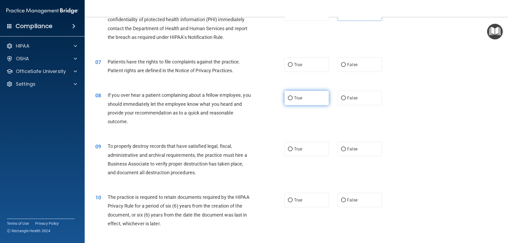
scroll to position [265, 0]
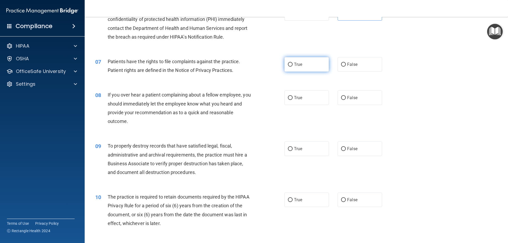
click at [304, 65] on label "True" at bounding box center [307, 64] width 44 height 15
click at [293, 65] on input "True" at bounding box center [290, 65] width 5 height 4
radio input "true"
click at [349, 97] on span "False" at bounding box center [352, 97] width 10 height 5
click at [346, 97] on input "False" at bounding box center [343, 98] width 5 height 4
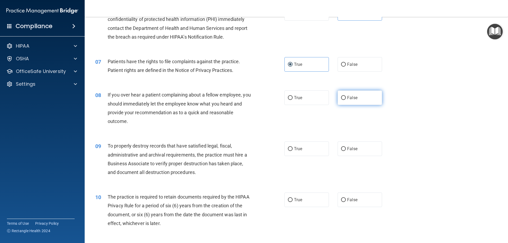
radio input "true"
click at [340, 147] on label "False" at bounding box center [360, 149] width 44 height 15
click at [341, 147] on input "False" at bounding box center [343, 149] width 5 height 4
radio input "true"
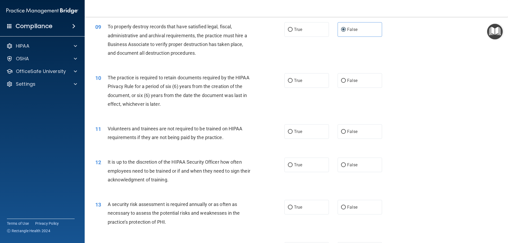
scroll to position [371, 0]
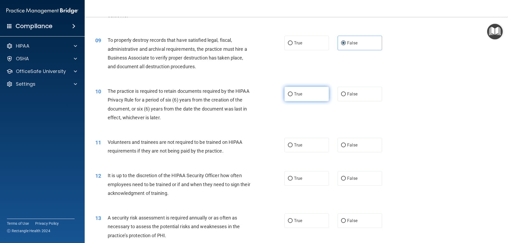
click at [288, 95] on input "True" at bounding box center [290, 94] width 5 height 4
radio input "true"
click at [353, 144] on span "False" at bounding box center [352, 145] width 10 height 5
click at [346, 144] on input "False" at bounding box center [343, 146] width 5 height 4
radio input "true"
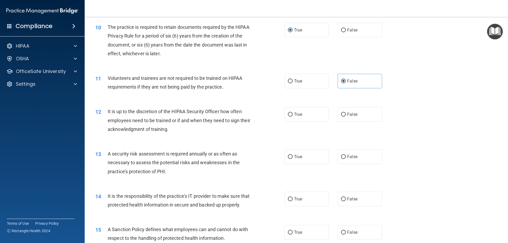
scroll to position [450, 0]
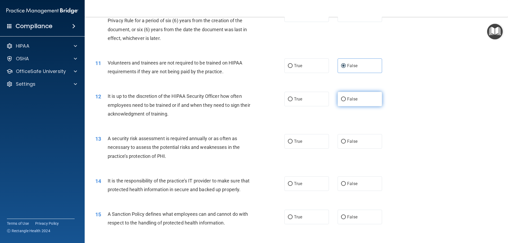
click at [358, 99] on label "False" at bounding box center [360, 99] width 44 height 15
click at [346, 99] on input "False" at bounding box center [343, 99] width 5 height 4
radio input "true"
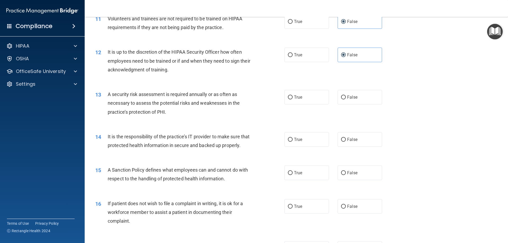
scroll to position [503, 0]
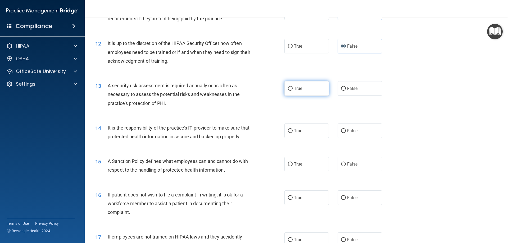
click at [301, 93] on label "True" at bounding box center [307, 88] width 44 height 15
click at [293, 91] on input "True" at bounding box center [290, 89] width 5 height 4
radio input "true"
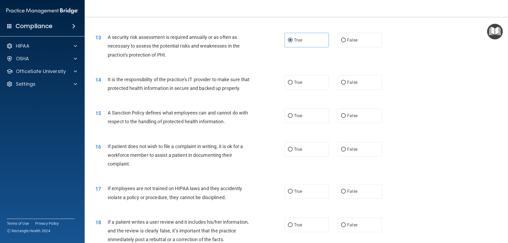
scroll to position [556, 0]
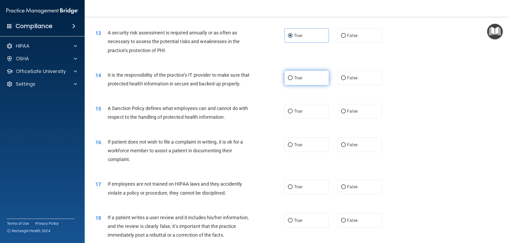
click at [297, 78] on span "True" at bounding box center [298, 77] width 8 height 5
click at [293, 78] on input "True" at bounding box center [290, 78] width 5 height 4
radio input "true"
click at [351, 81] on label "False" at bounding box center [360, 78] width 44 height 15
click at [346, 80] on input "False" at bounding box center [343, 78] width 5 height 4
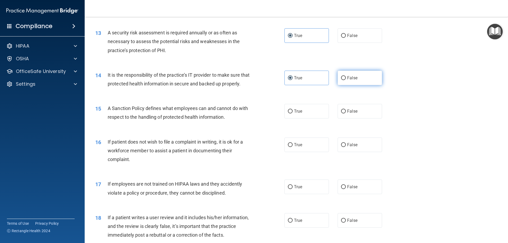
radio input "true"
radio input "false"
click at [341, 119] on label "False" at bounding box center [360, 111] width 44 height 15
click at [341, 114] on input "False" at bounding box center [343, 112] width 5 height 4
radio input "true"
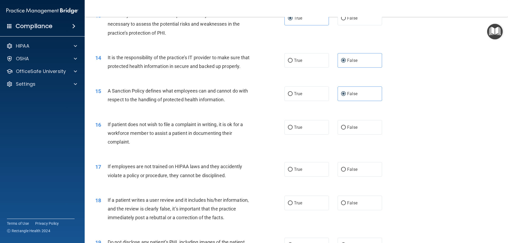
scroll to position [583, 0]
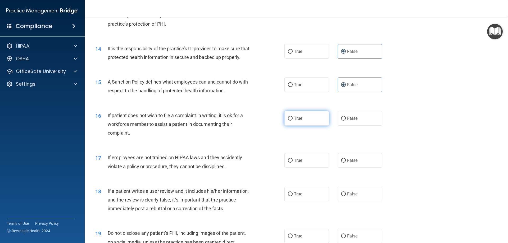
click at [297, 121] on span "True" at bounding box center [298, 118] width 8 height 5
click at [293, 121] on input "True" at bounding box center [290, 119] width 5 height 4
radio input "true"
click at [355, 163] on span "False" at bounding box center [352, 160] width 10 height 5
click at [346, 163] on input "False" at bounding box center [343, 161] width 5 height 4
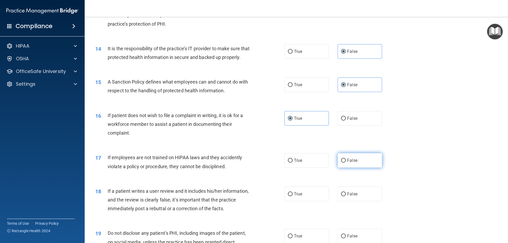
radio input "true"
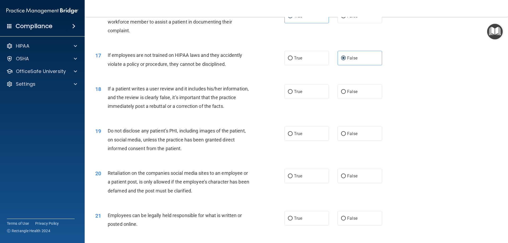
scroll to position [689, 0]
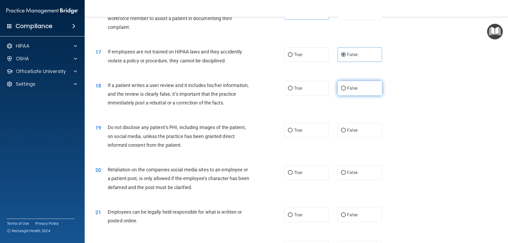
click at [345, 96] on label "False" at bounding box center [360, 88] width 44 height 15
click at [345, 91] on input "False" at bounding box center [343, 89] width 5 height 4
radio input "true"
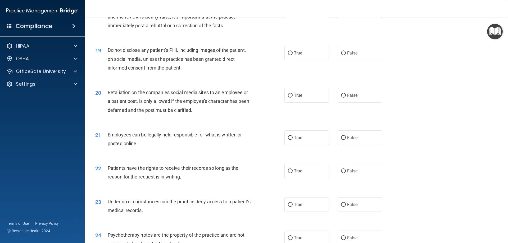
scroll to position [768, 0]
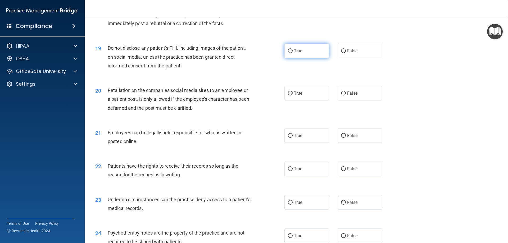
click at [287, 58] on label "True" at bounding box center [307, 51] width 44 height 15
click at [288, 53] on input "True" at bounding box center [290, 51] width 5 height 4
radio input "true"
click at [346, 101] on label "False" at bounding box center [360, 93] width 44 height 15
click at [346, 96] on input "False" at bounding box center [343, 94] width 5 height 4
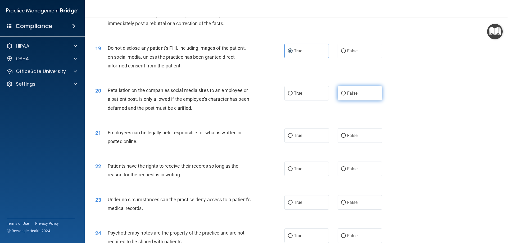
radio input "true"
click at [292, 143] on label "True" at bounding box center [307, 135] width 44 height 15
click at [292, 138] on input "True" at bounding box center [290, 136] width 5 height 4
radio input "true"
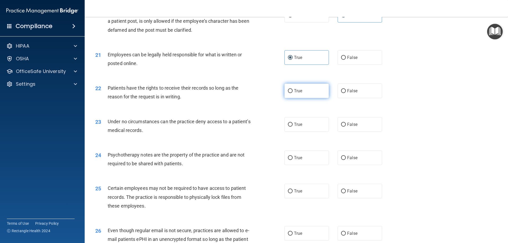
scroll to position [847, 0]
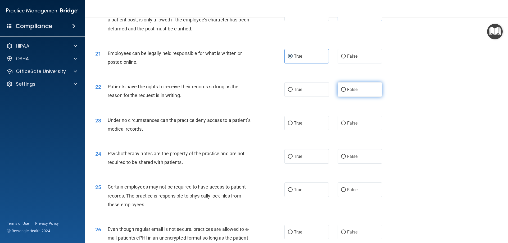
click at [361, 96] on label "False" at bounding box center [360, 89] width 44 height 15
click at [346, 92] on input "False" at bounding box center [343, 90] width 5 height 4
radio input "true"
click at [289, 126] on input "True" at bounding box center [290, 124] width 5 height 4
radio input "true"
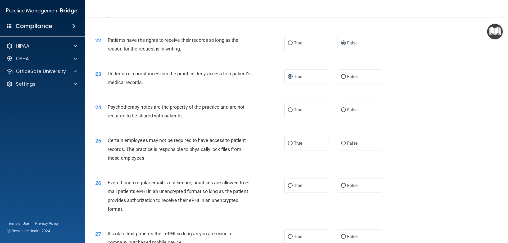
scroll to position [900, 0]
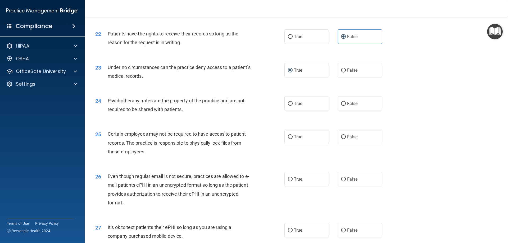
drag, startPoint x: 344, startPoint y: 80, endPoint x: 328, endPoint y: 81, distance: 16.4
click at [344, 78] on label "False" at bounding box center [360, 70] width 44 height 15
click at [344, 73] on input "False" at bounding box center [343, 71] width 5 height 4
radio input "true"
radio input "false"
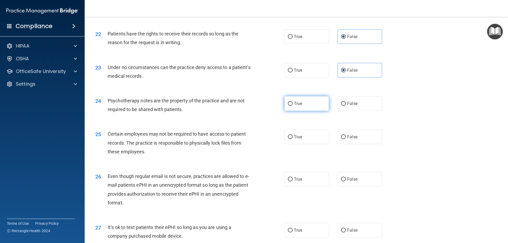
click at [294, 108] on label "True" at bounding box center [307, 103] width 44 height 15
click at [293, 106] on input "True" at bounding box center [290, 104] width 5 height 4
radio input "true"
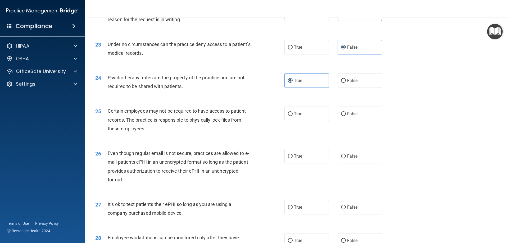
scroll to position [953, 0]
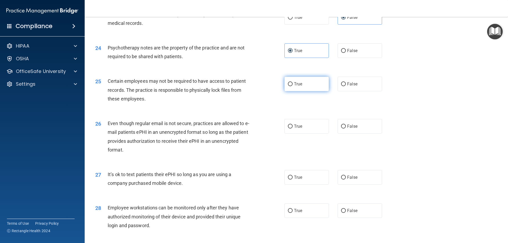
click at [311, 91] on label "True" at bounding box center [307, 84] width 44 height 15
click at [293, 86] on input "True" at bounding box center [290, 84] width 5 height 4
radio input "true"
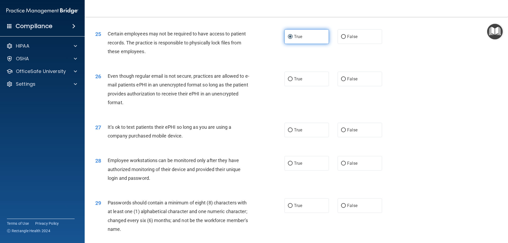
scroll to position [1006, 0]
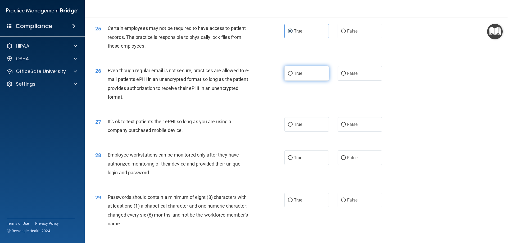
click at [294, 81] on label "True" at bounding box center [307, 73] width 44 height 15
click at [293, 76] on input "True" at bounding box center [290, 74] width 5 height 4
radio input "true"
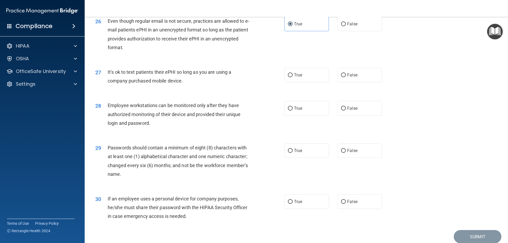
scroll to position [1059, 0]
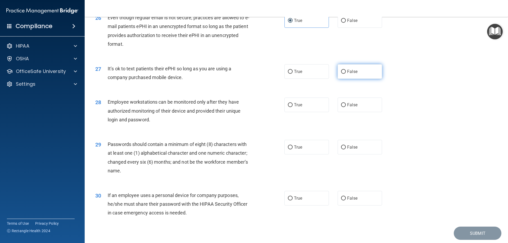
click at [349, 74] on span "False" at bounding box center [352, 71] width 10 height 5
click at [346, 74] on input "False" at bounding box center [343, 72] width 5 height 4
radio input "true"
click at [371, 112] on label "False" at bounding box center [360, 105] width 44 height 15
click at [346, 107] on input "False" at bounding box center [343, 105] width 5 height 4
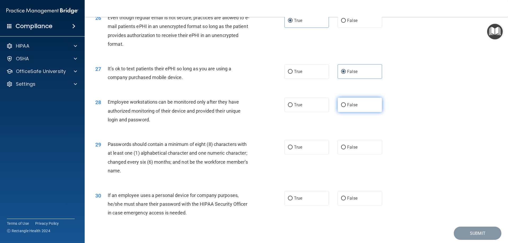
radio input "true"
click at [311, 155] on label "True" at bounding box center [307, 147] width 44 height 15
click at [293, 150] on input "True" at bounding box center [290, 148] width 5 height 4
radio input "true"
click at [345, 203] on label "False" at bounding box center [360, 198] width 44 height 15
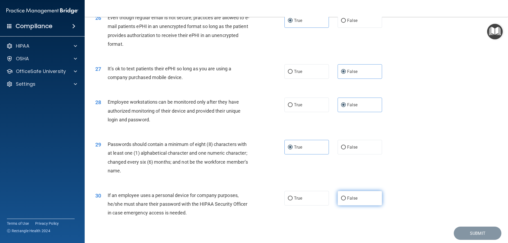
click at [345, 201] on input "False" at bounding box center [343, 199] width 5 height 4
radio input "true"
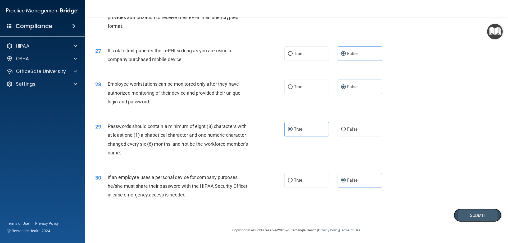
click at [469, 215] on button "Submit" at bounding box center [478, 216] width 48 height 14
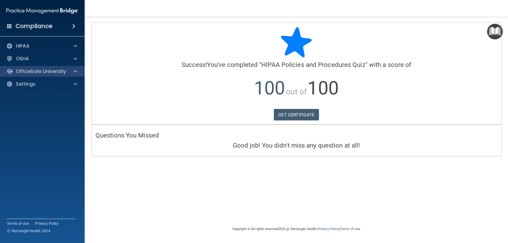
click at [41, 66] on div "OfficeSafe University" at bounding box center [42, 71] width 85 height 11
click at [31, 69] on p "OfficeSafe University" at bounding box center [41, 71] width 50 height 6
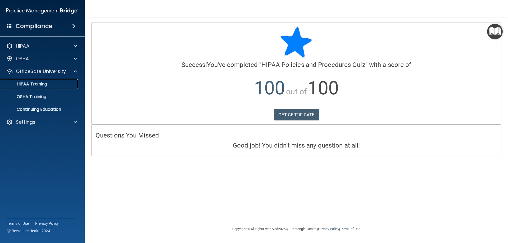
click at [32, 83] on p "HIPAA Training" at bounding box center [25, 84] width 44 height 5
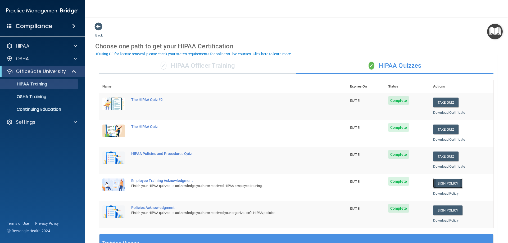
click at [441, 180] on link "Sign Policy" at bounding box center [448, 184] width 29 height 10
click at [438, 211] on link "Sign Policy" at bounding box center [448, 211] width 29 height 10
click at [435, 185] on link "Sign Policy" at bounding box center [448, 184] width 29 height 10
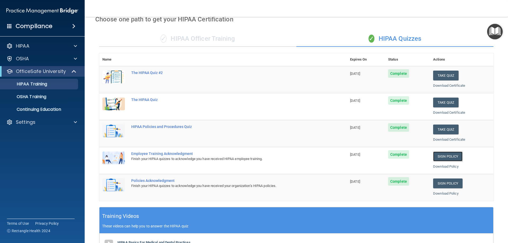
scroll to position [26, 0]
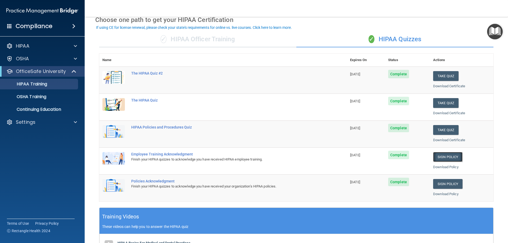
click at [452, 159] on link "Sign Policy" at bounding box center [448, 157] width 29 height 10
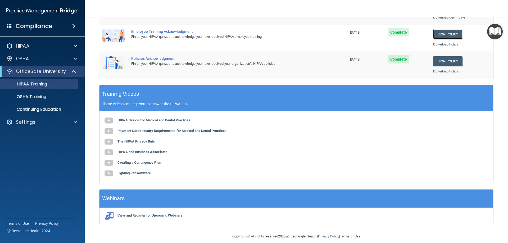
scroll to position [155, 0]
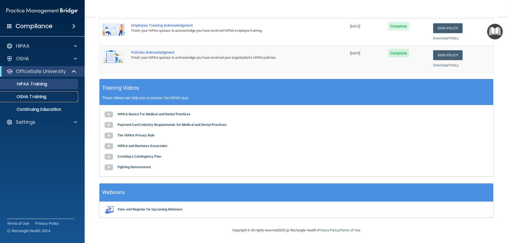
click at [27, 99] on p "OSHA Training" at bounding box center [24, 96] width 43 height 5
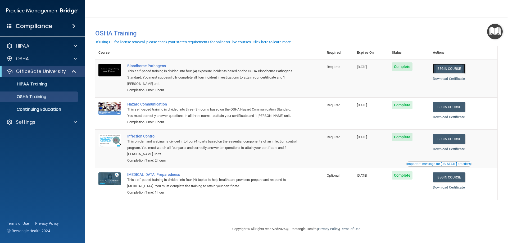
click at [449, 72] on link "Begin Course" at bounding box center [449, 69] width 32 height 10
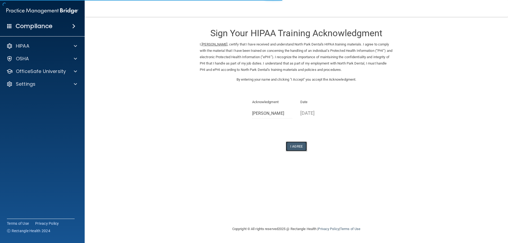
click at [301, 147] on button "I Agree" at bounding box center [296, 147] width 21 height 10
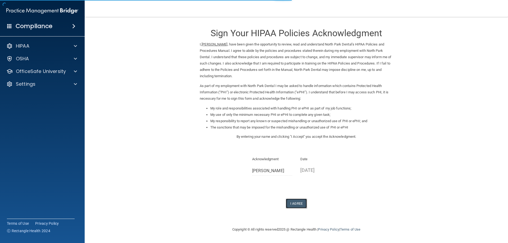
click at [294, 203] on button "I Agree" at bounding box center [296, 204] width 21 height 10
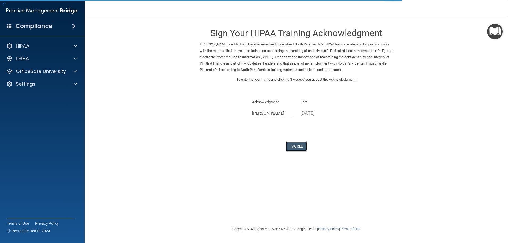
click at [294, 149] on button "I Agree" at bounding box center [296, 147] width 21 height 10
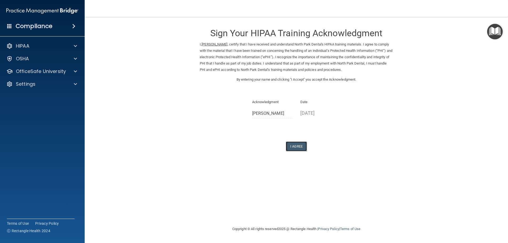
click at [288, 147] on button "I Agree" at bounding box center [296, 147] width 21 height 10
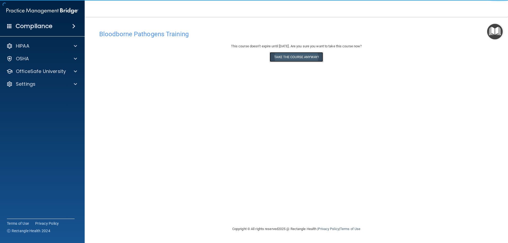
click at [284, 59] on button "Take the course anyway!" at bounding box center [296, 57] width 53 height 10
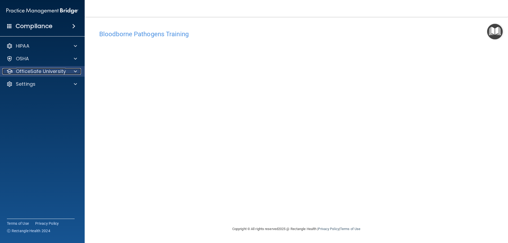
click at [39, 70] on p "OfficeSafe University" at bounding box center [41, 71] width 50 height 6
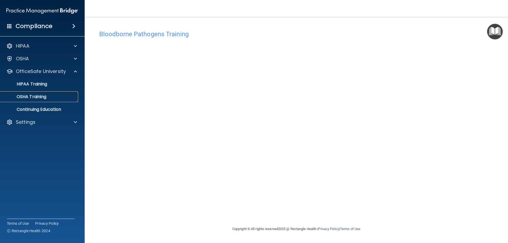
click at [33, 98] on p "OSHA Training" at bounding box center [24, 96] width 43 height 5
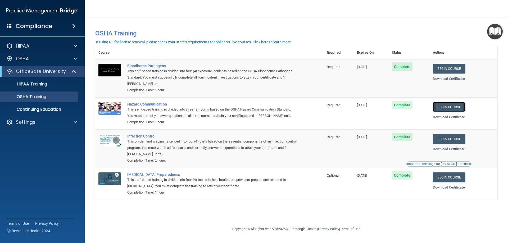
click at [459, 108] on link "Begin Course" at bounding box center [449, 107] width 32 height 10
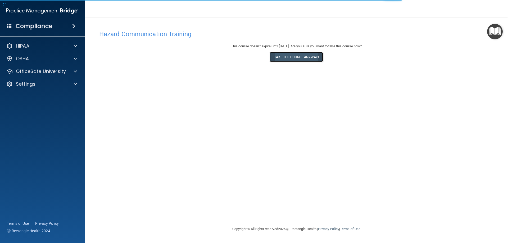
click at [284, 58] on button "Take the course anyway!" at bounding box center [296, 57] width 53 height 10
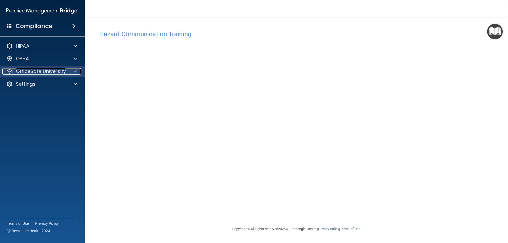
click at [29, 69] on p "OfficeSafe University" at bounding box center [41, 71] width 50 height 6
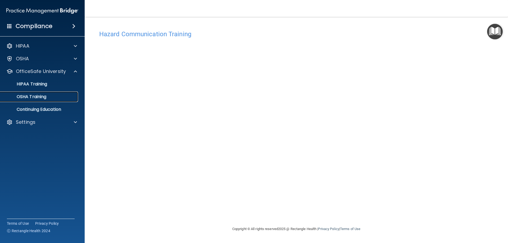
click at [30, 99] on p "OSHA Training" at bounding box center [24, 96] width 43 height 5
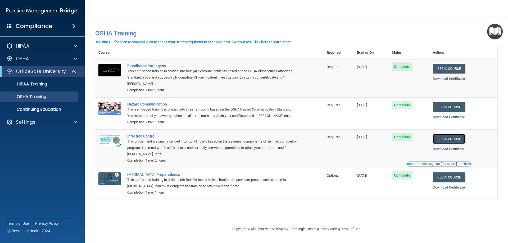
click at [442, 140] on link "Begin Course" at bounding box center [449, 139] width 32 height 10
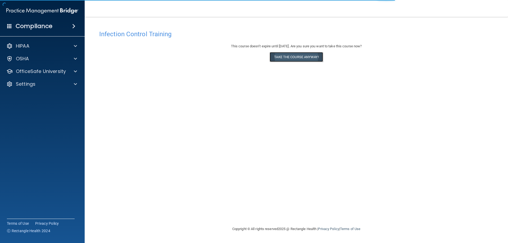
click at [282, 55] on button "Take the course anyway!" at bounding box center [296, 57] width 53 height 10
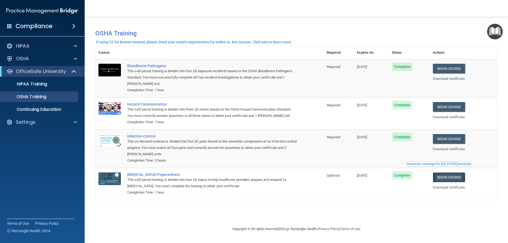
click at [459, 174] on link "Begin Course" at bounding box center [449, 178] width 32 height 10
click at [182, 42] on div "If using CE for license renewal, please check your state's requirements for onl…" at bounding box center [194, 42] width 196 height 4
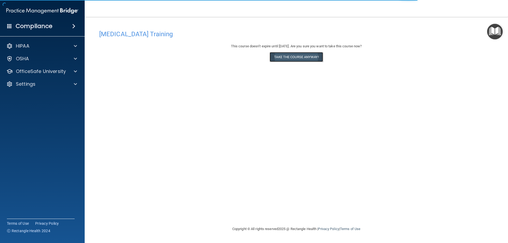
click at [278, 56] on button "Take the course anyway!" at bounding box center [296, 57] width 53 height 10
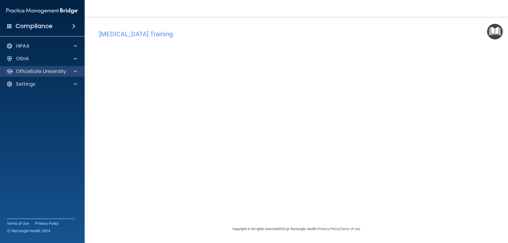
click at [46, 75] on div "OfficeSafe University" at bounding box center [42, 71] width 85 height 11
click at [45, 71] on p "OfficeSafe University" at bounding box center [41, 71] width 50 height 6
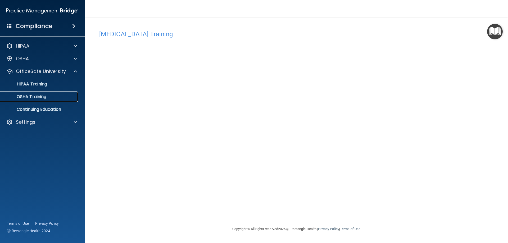
click at [37, 96] on p "OSHA Training" at bounding box center [24, 96] width 43 height 5
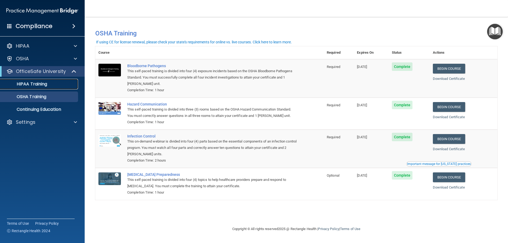
click at [25, 82] on p "HIPAA Training" at bounding box center [25, 84] width 44 height 5
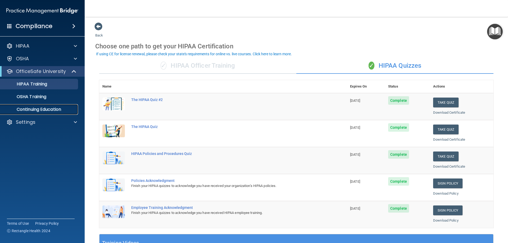
click at [43, 106] on link "Continuing Education" at bounding box center [36, 109] width 83 height 11
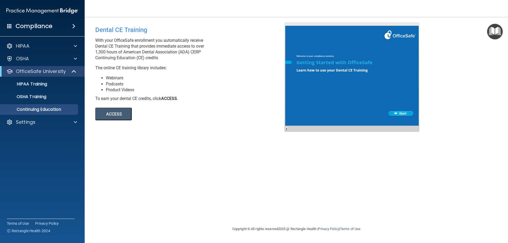
click at [111, 112] on button "ACCESS" at bounding box center [113, 114] width 37 height 13
click at [33, 50] on div "HIPAA" at bounding box center [42, 46] width 85 height 11
